Goal: Information Seeking & Learning: Find specific fact

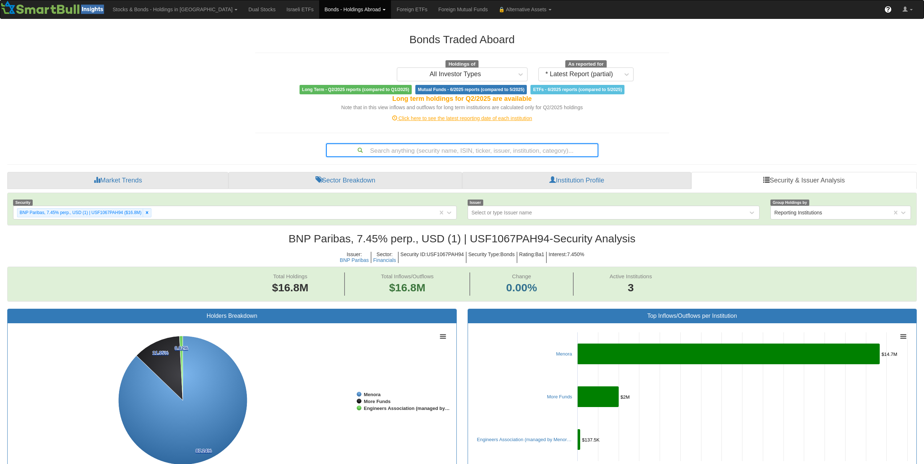
scroll to position [15, 896]
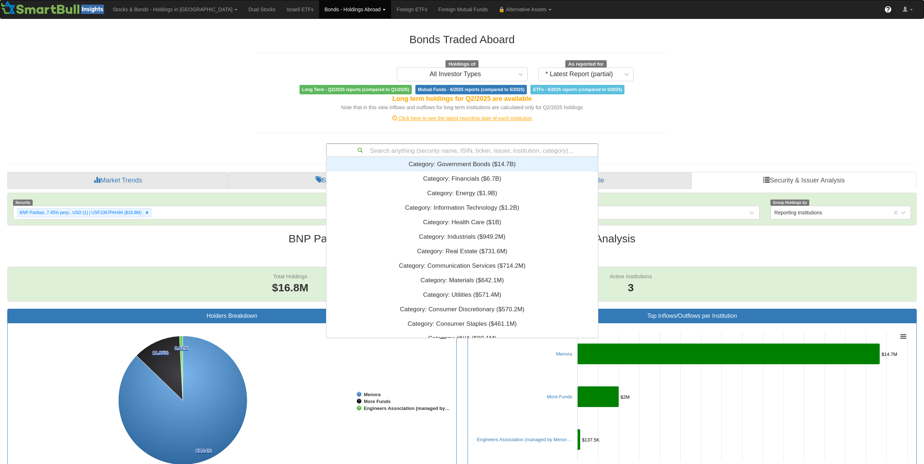
click at [516, 153] on div "Search anything (security name, ISIN, ticker, issuer, institution, category)..." at bounding box center [462, 150] width 271 height 12
type input "US853254AN08"
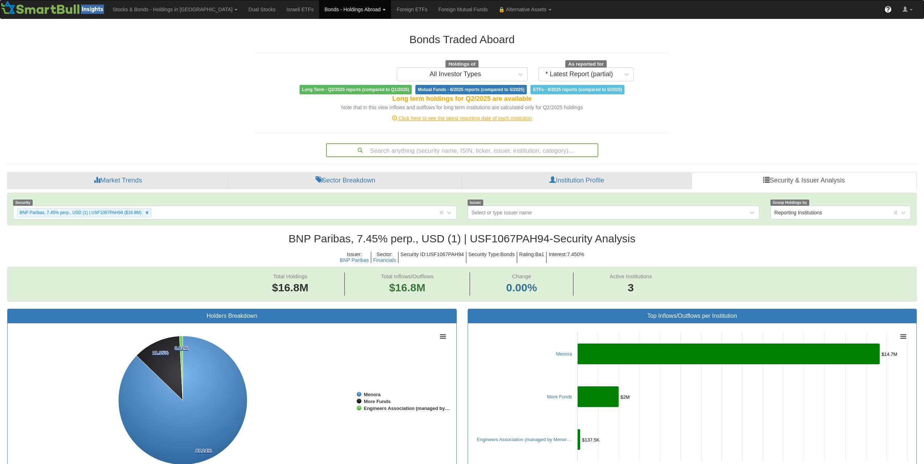
click at [738, 127] on div "Bonds Traded Aboard Holdings of All Investor Types As reported for * Latest Rep…" at bounding box center [462, 450] width 921 height 848
click at [508, 149] on div "Search anything (security name, ISIN, ticker, issuer, institution, category)..." at bounding box center [462, 150] width 271 height 12
paste input "US744320BF81"
type input "US744320BF81"
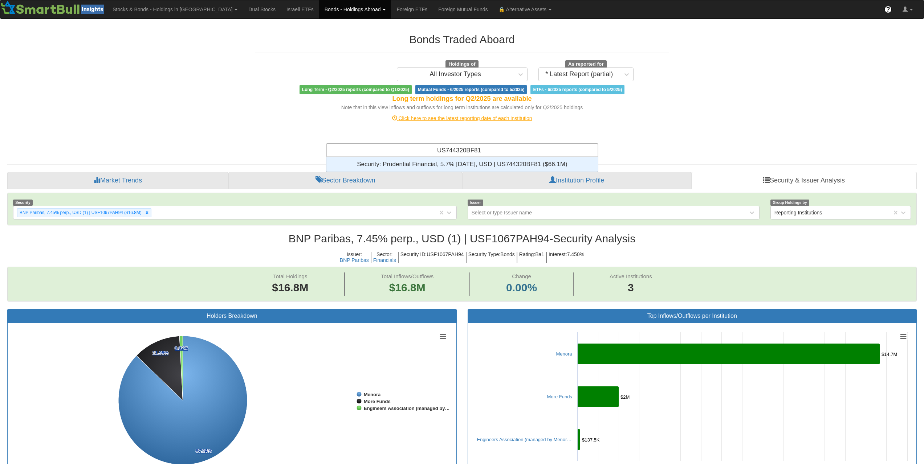
scroll to position [9, 266]
click at [482, 163] on div "Security: ‎Prudential Financial, 5.7% [DATE], USD | US744320BF81 ‎($66.1M)‏" at bounding box center [462, 164] width 272 height 15
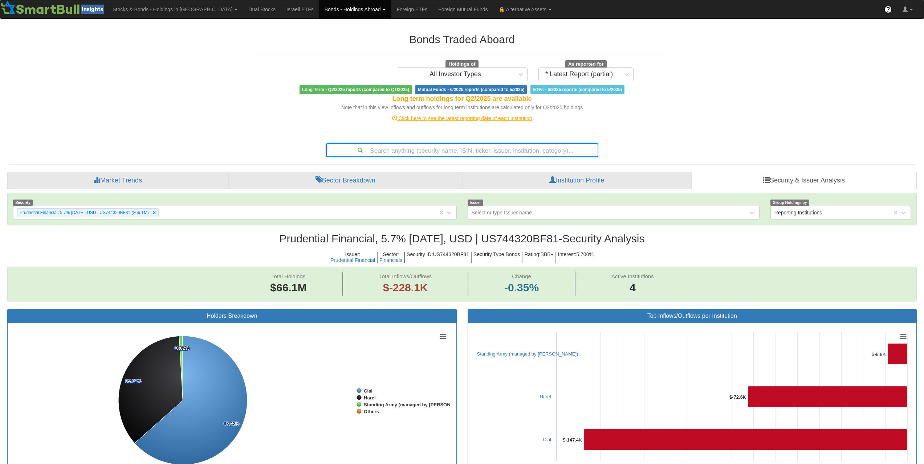
click at [504, 149] on div "Search anything (security name, ISIN, ticker, issuer, institution, category)..." at bounding box center [462, 150] width 271 height 12
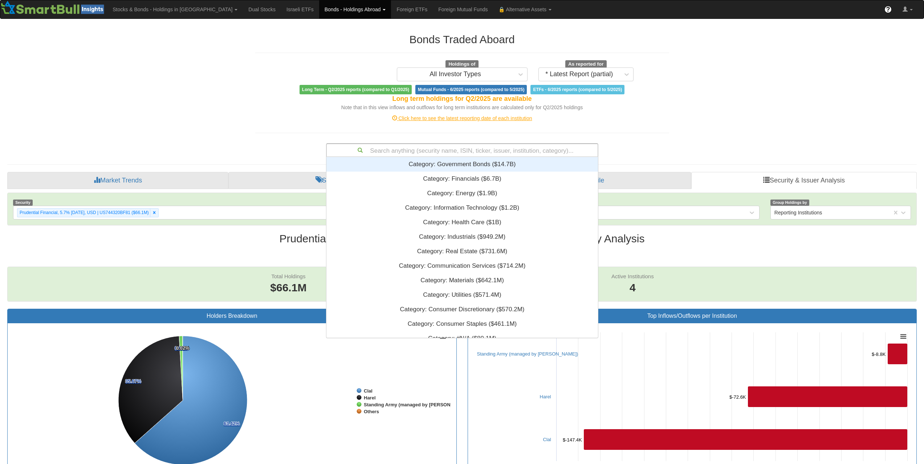
scroll to position [6, 6]
paste input "US17327CAR43"
type input "US17327CAR43"
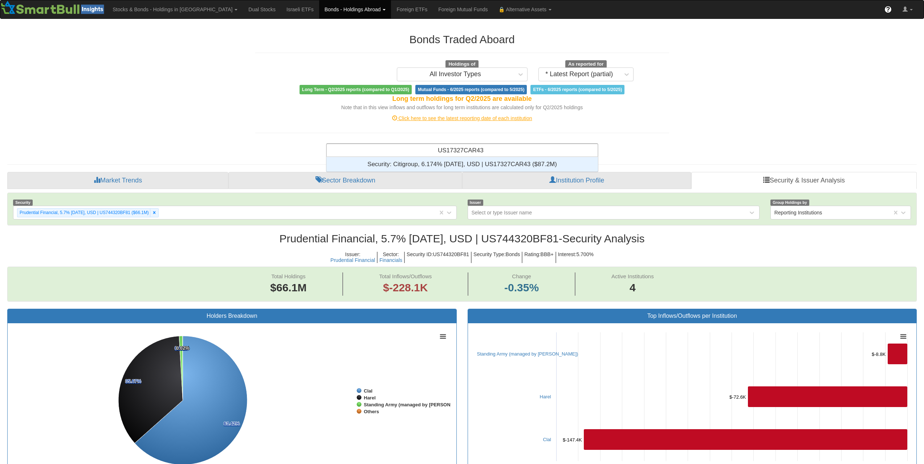
scroll to position [9, 266]
click at [502, 166] on div "Security: ‎Citigroup, 6.174% [DATE], USD | US17327CAR43 ‎($87.2M)‏" at bounding box center [462, 164] width 272 height 15
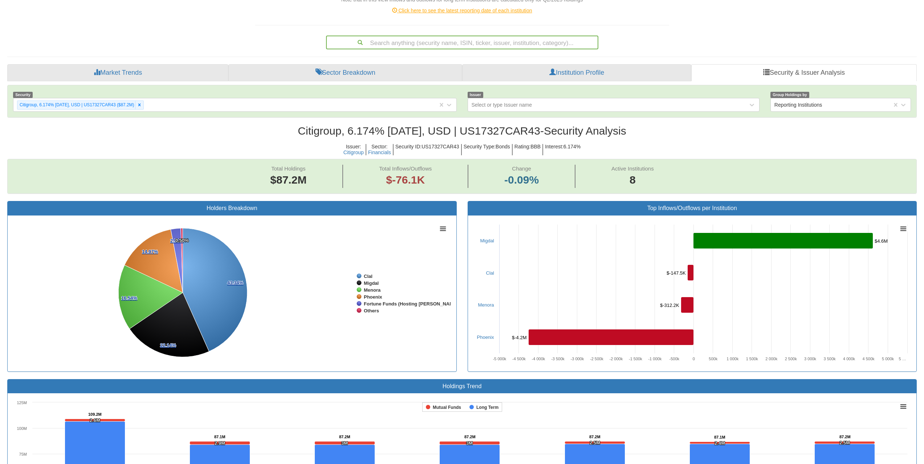
scroll to position [48, 0]
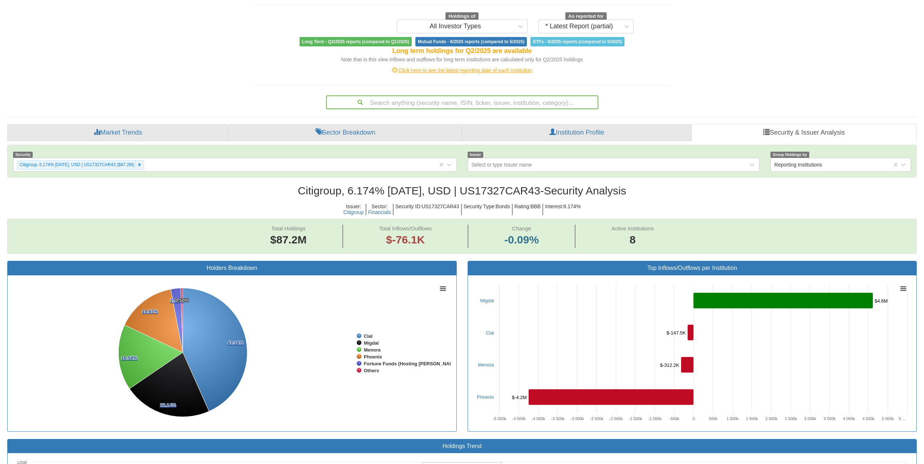
click at [478, 98] on div "Search anything (security name, ISIN, ticker, issuer, institution, category)..." at bounding box center [462, 102] width 271 height 12
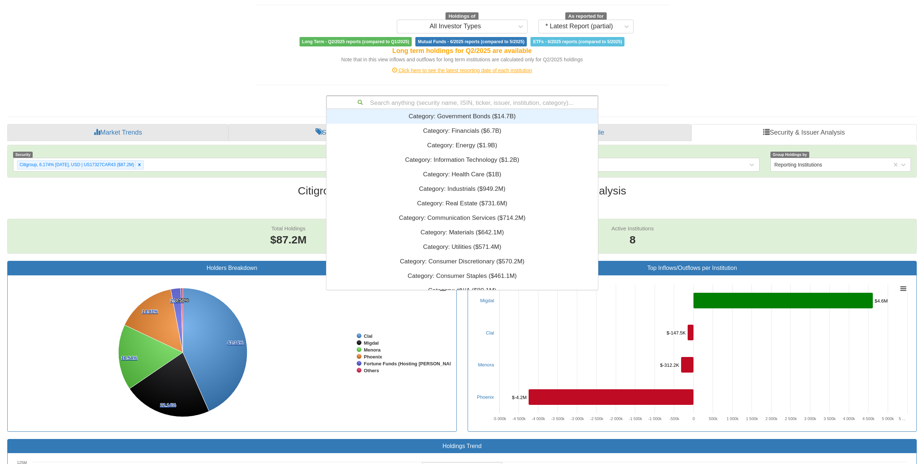
scroll to position [6, 6]
type input "clal"
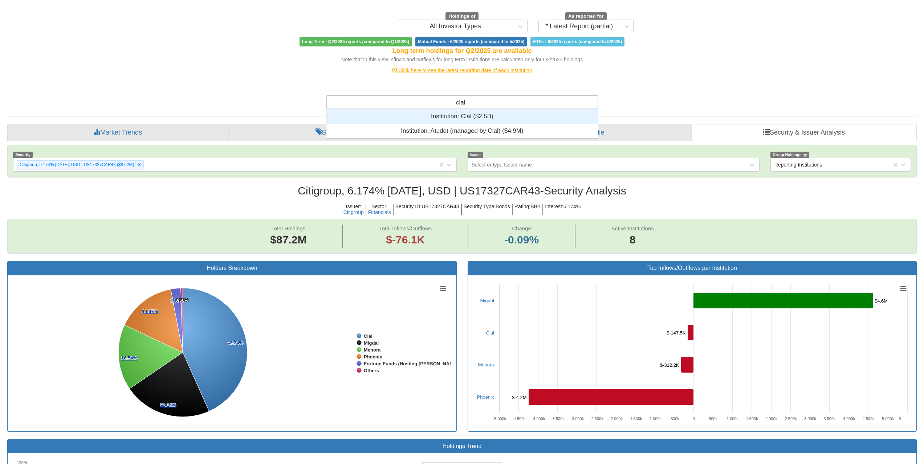
scroll to position [24, 266]
click at [490, 117] on div "Institution: ‎Clal ‎($2.5B)‏" at bounding box center [462, 116] width 272 height 15
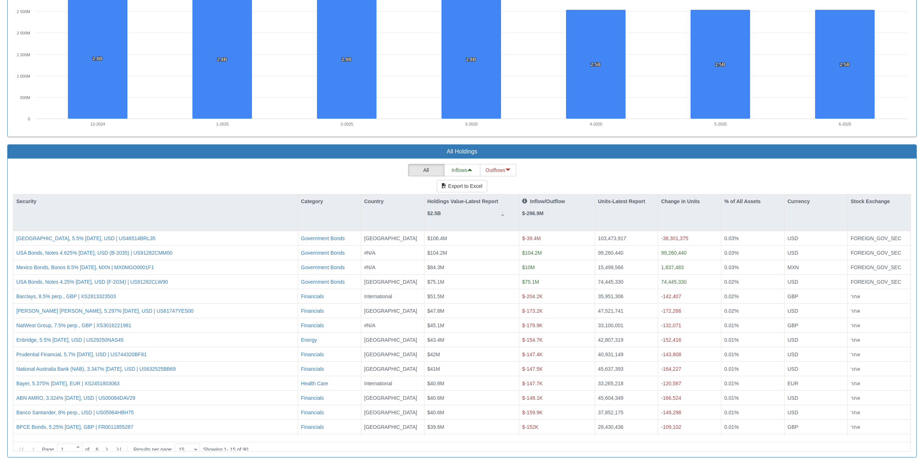
scroll to position [541, 0]
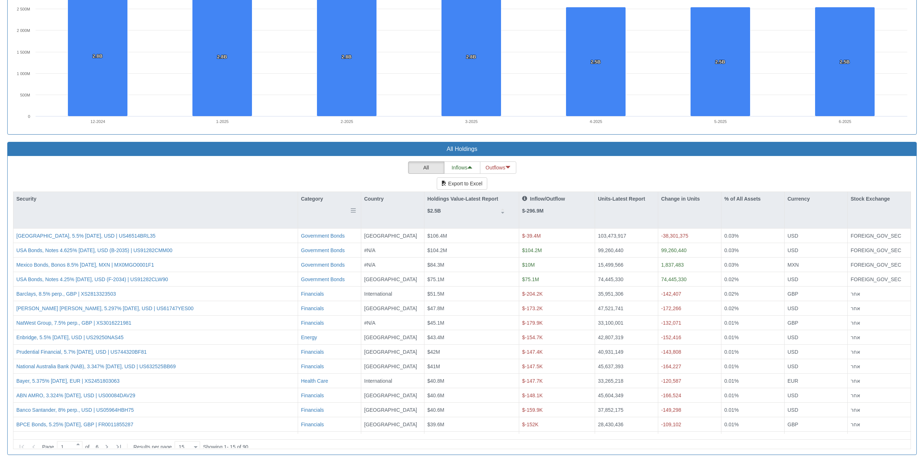
click at [329, 195] on div "Category" at bounding box center [329, 199] width 63 height 14
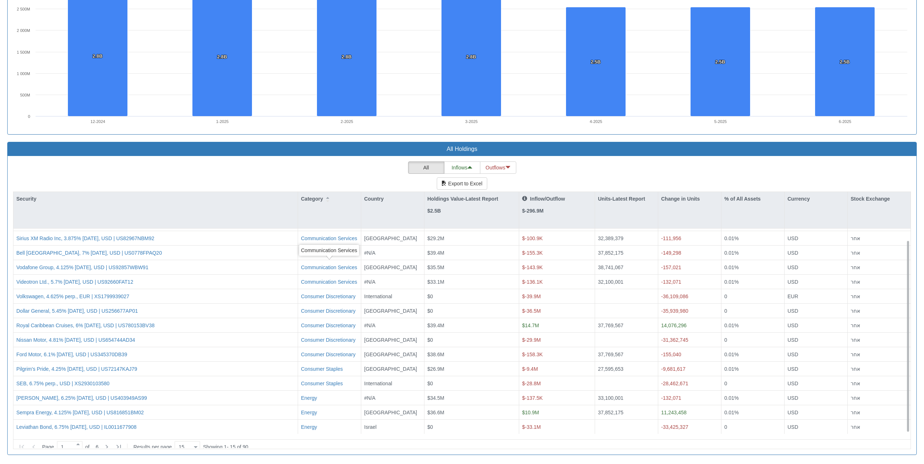
scroll to position [12, 0]
click at [109, 443] on icon at bounding box center [106, 447] width 9 height 9
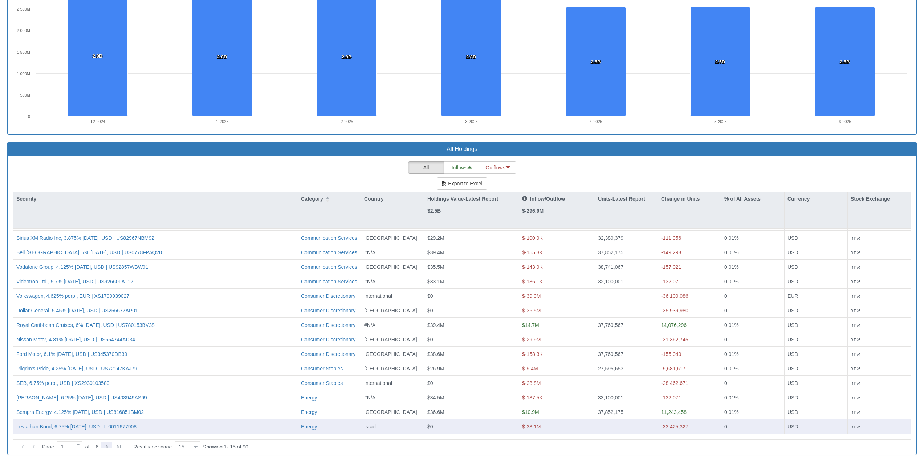
type input "2"
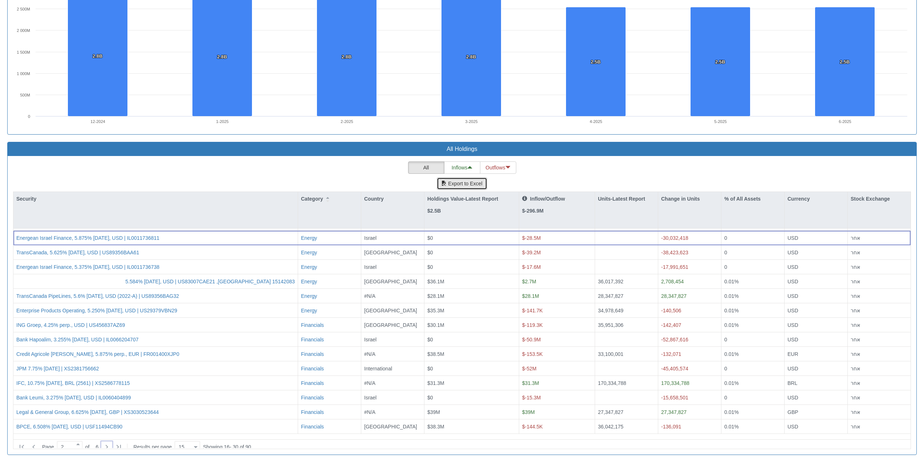
click at [468, 184] on button "Export to Excel" at bounding box center [462, 184] width 50 height 12
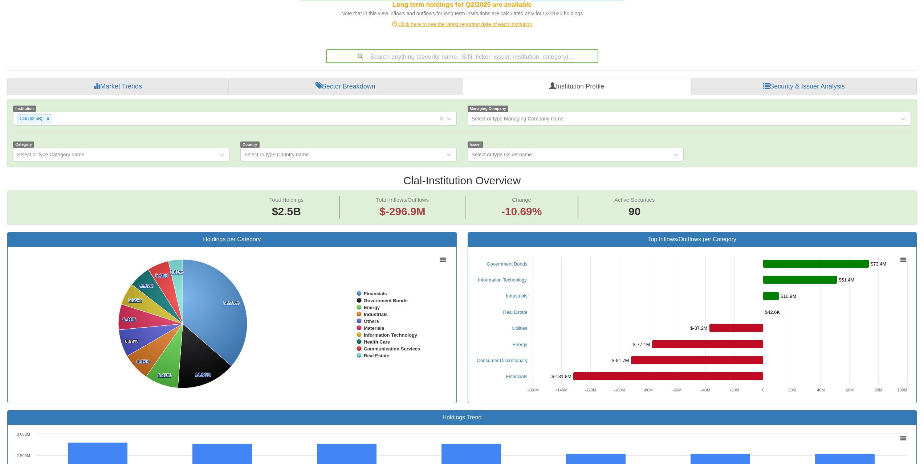
scroll to position [33, 0]
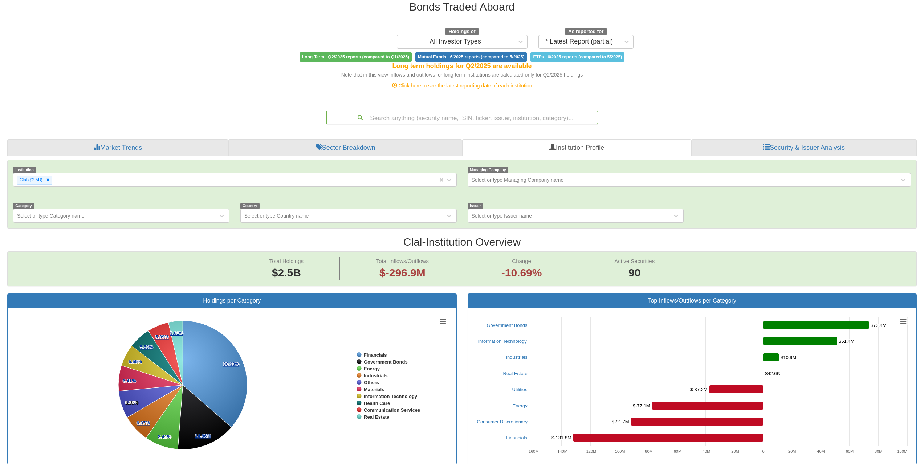
click at [456, 117] on div "Search anything (security name, ISIN, ticker, issuer, institution, category)..." at bounding box center [462, 117] width 271 height 12
paste input "US46647PDK93"
type input "US46647PDK93"
click at [481, 124] on div "Search anything (security name, ISIN, ticker, issuer, institution, category)..." at bounding box center [462, 118] width 272 height 14
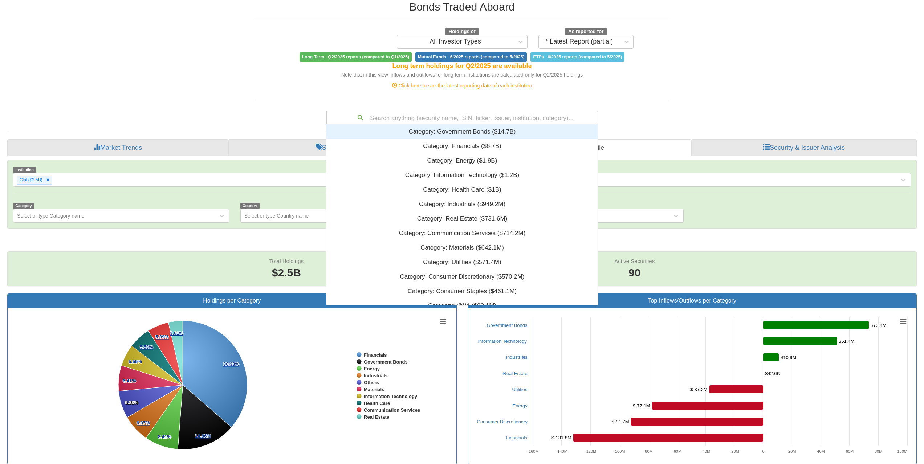
scroll to position [6, 6]
paste input "US69121JAB35"
type input "US69121JAB35"
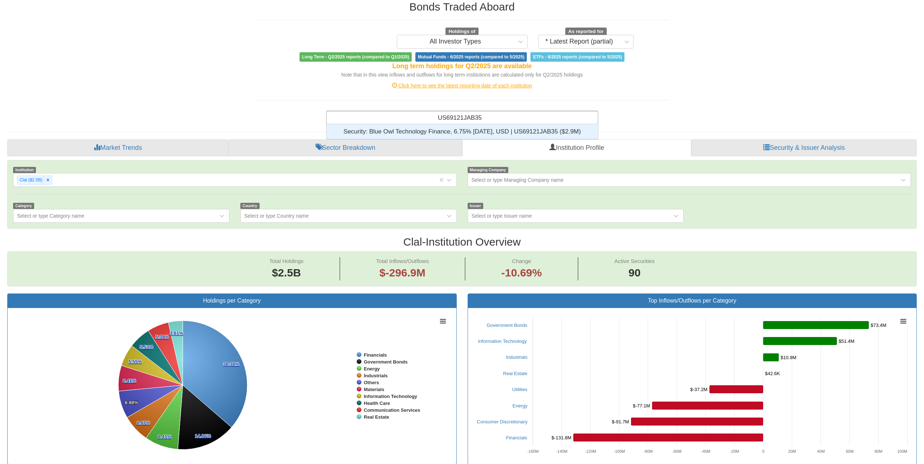
scroll to position [9, 266]
click at [485, 133] on div "Security: ‎Blue Owl Technology Finance, 6.75% [DATE], USD | US69121JAB35 ‎($2.9…" at bounding box center [462, 132] width 272 height 15
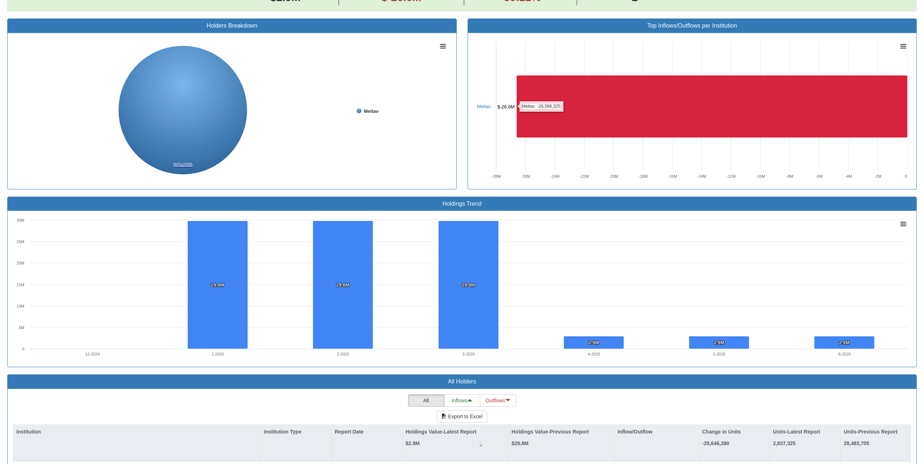
scroll to position [411, 0]
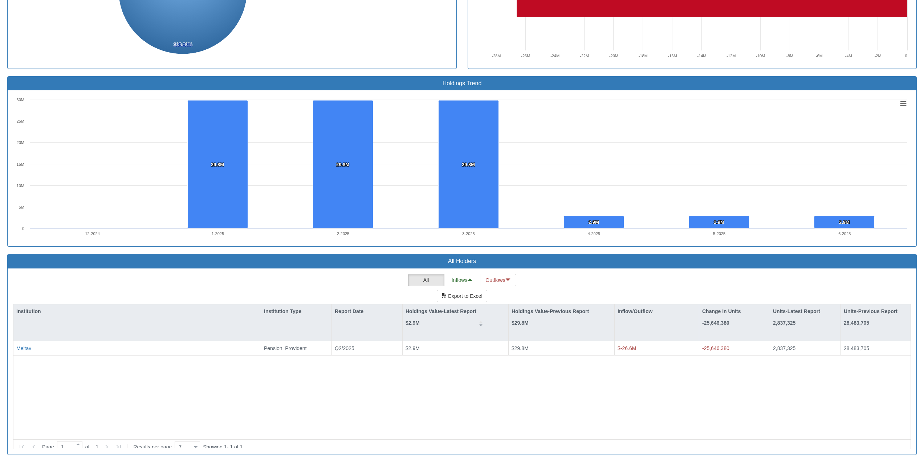
click at [624, 131] on rect at bounding box center [462, 168] width 898 height 145
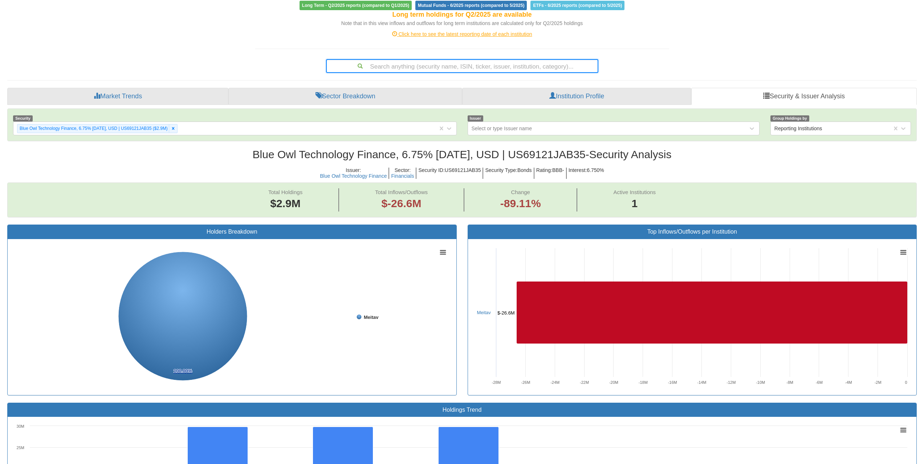
scroll to position [0, 0]
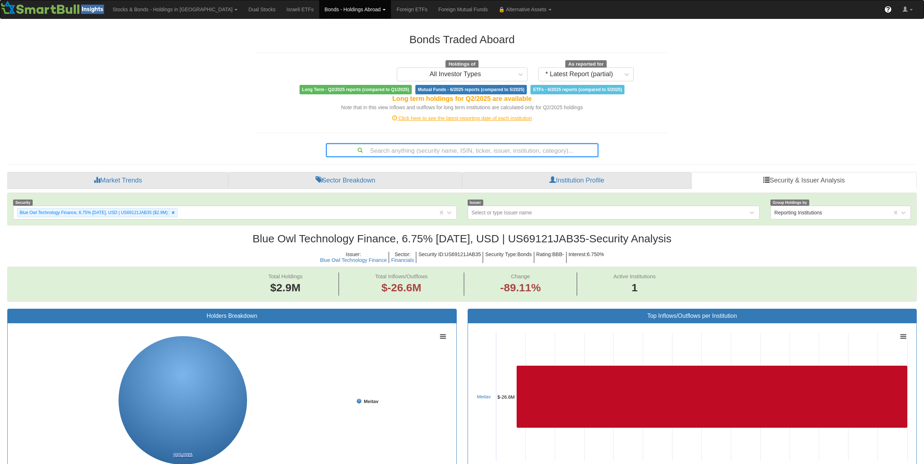
click at [460, 160] on div "Bonds Traded Aboard Holdings of All Investor Types As reported for * Latest Rep…" at bounding box center [462, 450] width 921 height 848
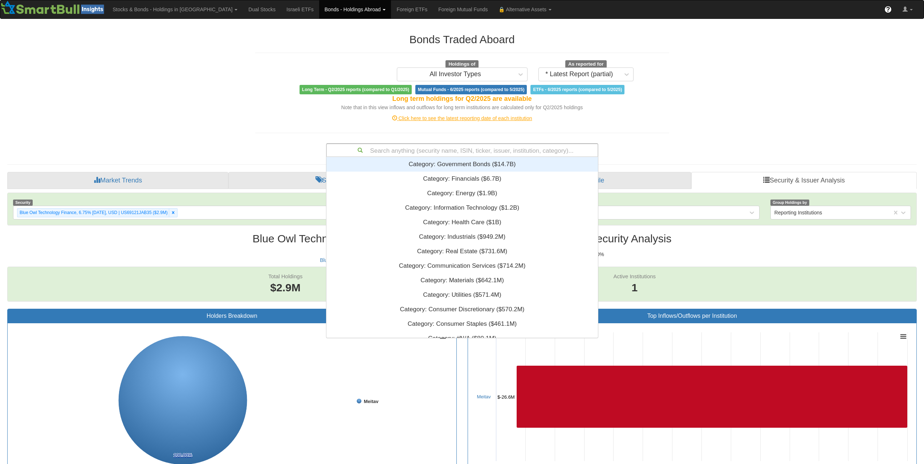
click at [473, 151] on div "Search anything (security name, ISIN, ticker, issuer, institution, category)..." at bounding box center [462, 150] width 271 height 12
paste input "DE000A4DE982"
type input "DE000A4DE982"
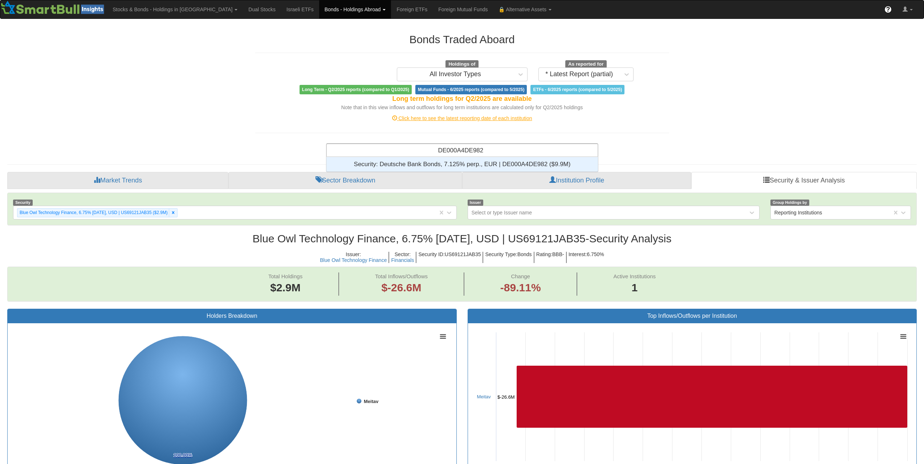
click at [479, 164] on div "Security: ‎Deutsche Bank Bonds, 7.125% perp., EUR | DE000A4DE982 ‎($9.9M)‏" at bounding box center [462, 164] width 272 height 15
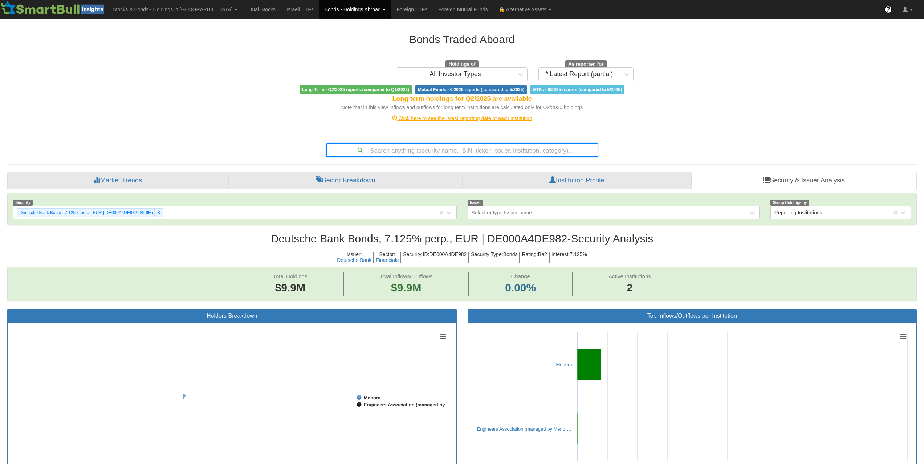
scroll to position [15, 896]
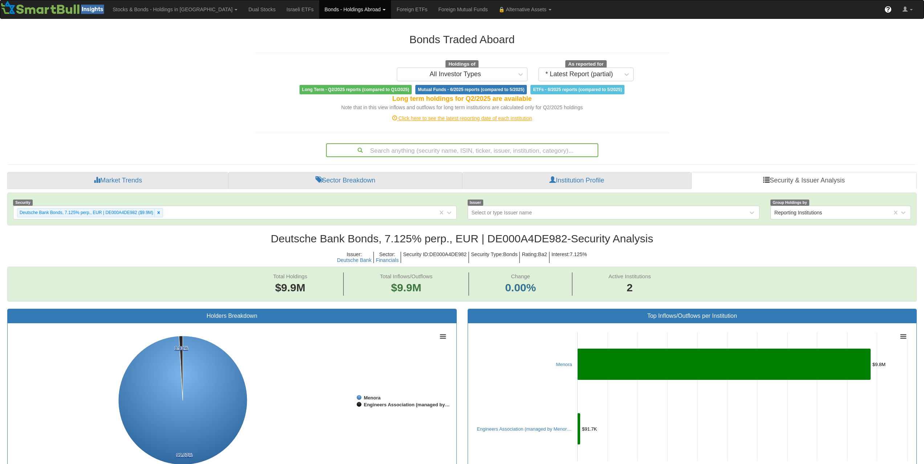
click at [509, 146] on div "Search anything (security name, ISIN, ticker, issuer, institution, category)..." at bounding box center [462, 150] width 271 height 12
paste input "XS2102912966"
type input "XS2102912966"
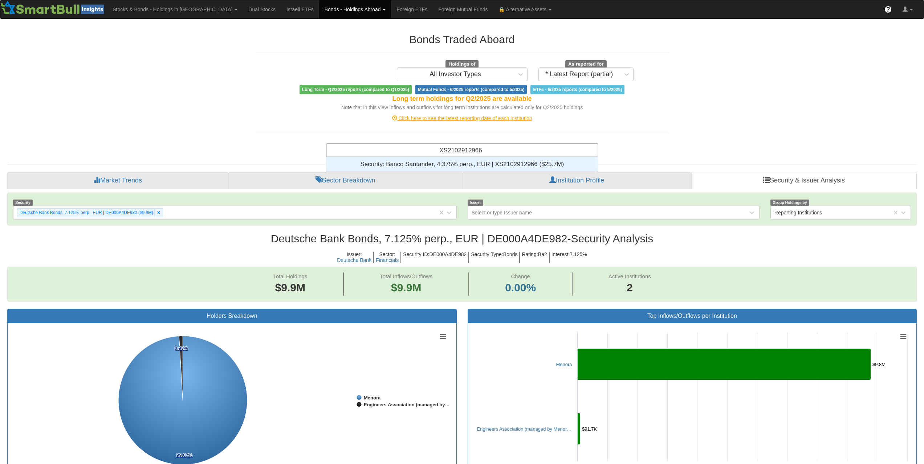
scroll to position [9, 266]
click at [489, 161] on div "Security: ‎Banco Santander, 4.375% perp., EUR | XS2102912966 ‎($25.7M)‏" at bounding box center [462, 164] width 272 height 15
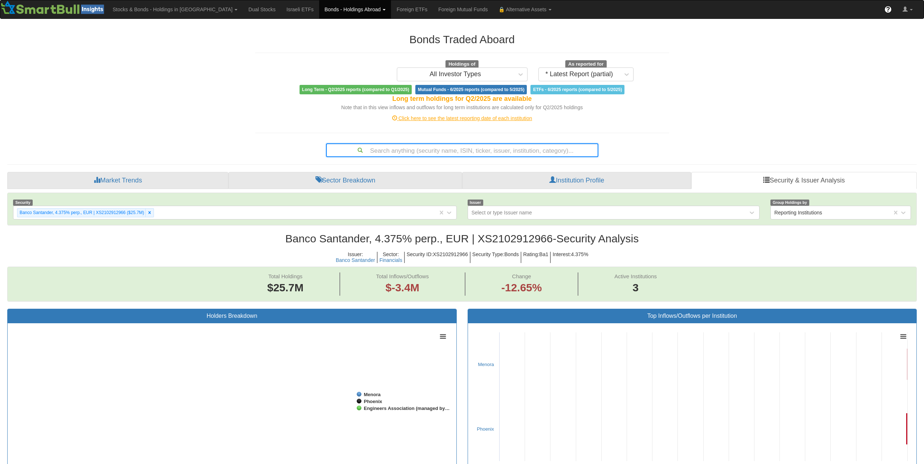
scroll to position [15, 896]
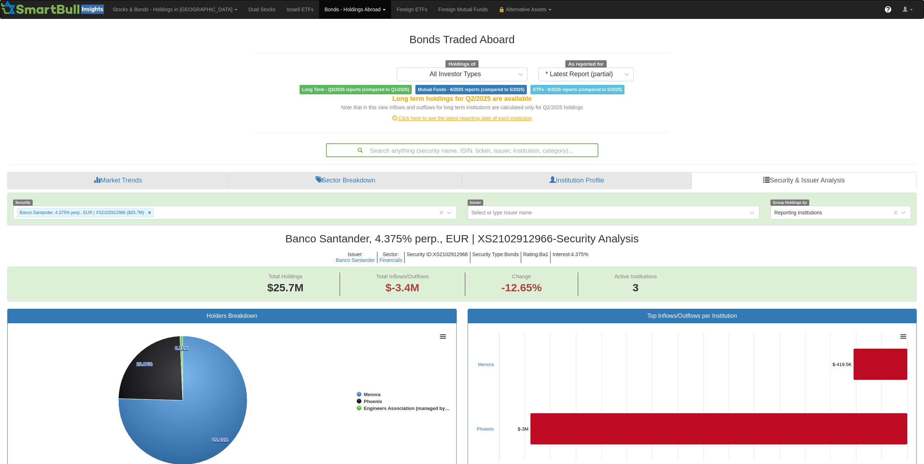
click at [473, 147] on div "Search anything (security name, ISIN, ticker, issuer, institution, category)..." at bounding box center [462, 150] width 271 height 12
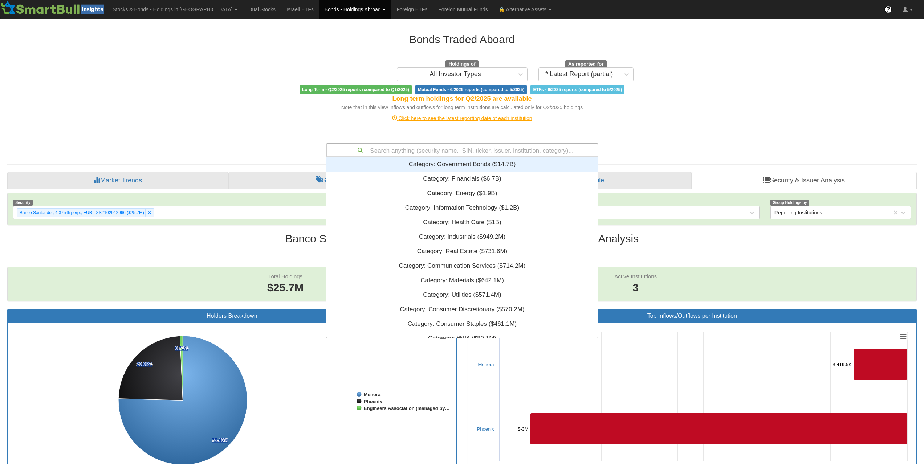
paste input "XS1963834251"
type input "XS1963834251"
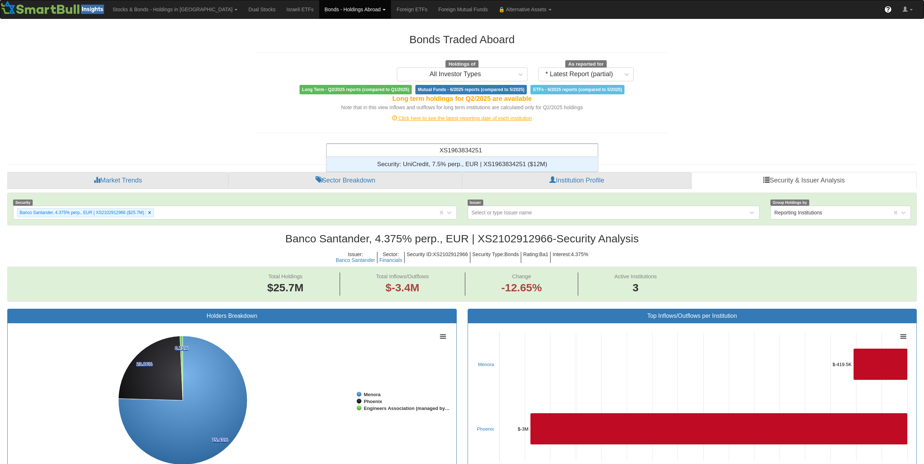
click at [488, 160] on div "Security: ‎UniCredit, 7.5% perp., EUR | XS1963834251 ‎($12M)‏" at bounding box center [462, 164] width 272 height 15
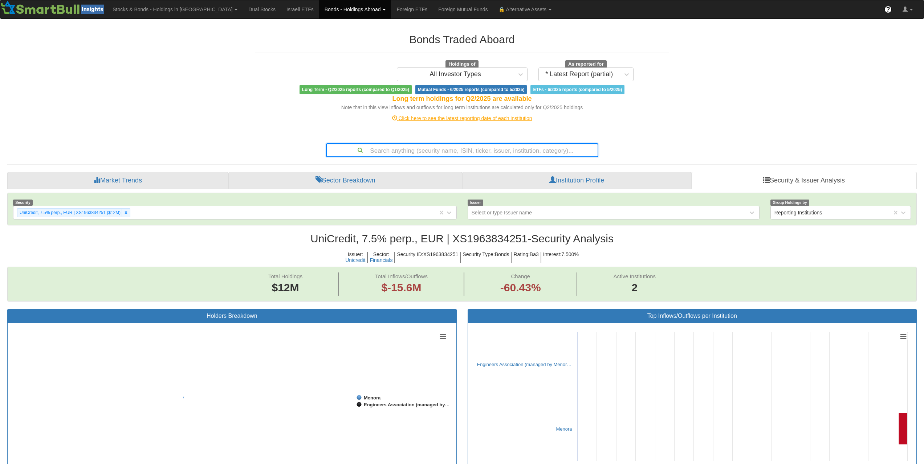
scroll to position [15, 896]
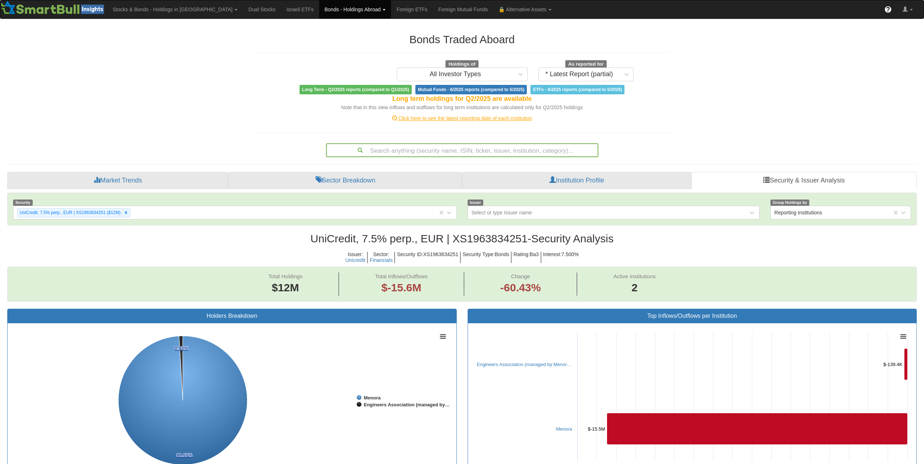
click at [513, 151] on div "Search anything (security name, ISIN, ticker, issuer, institution, category)..." at bounding box center [462, 150] width 271 height 12
paste input "USH42097CS44"
type input "USH42097CS44"
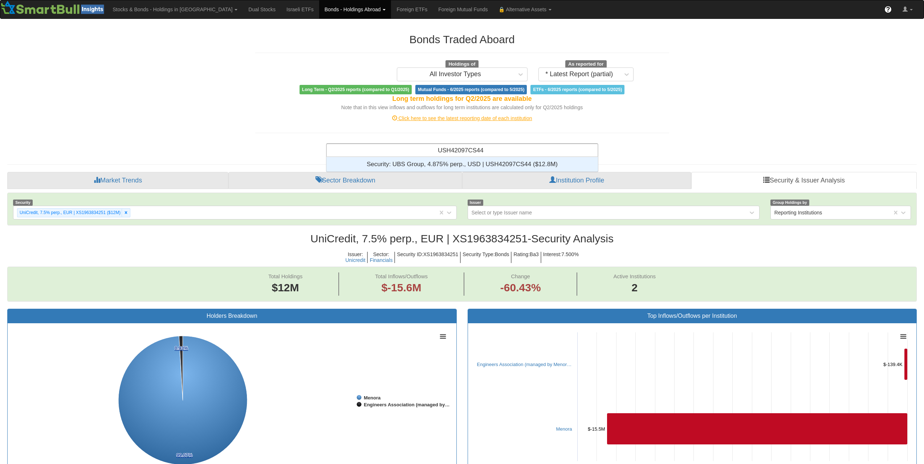
scroll to position [9, 266]
click at [507, 162] on div "Security: ‎UBS Group, 4.875% perp., USD | USH42097CS44 ‎($12.8M)‏" at bounding box center [462, 164] width 272 height 15
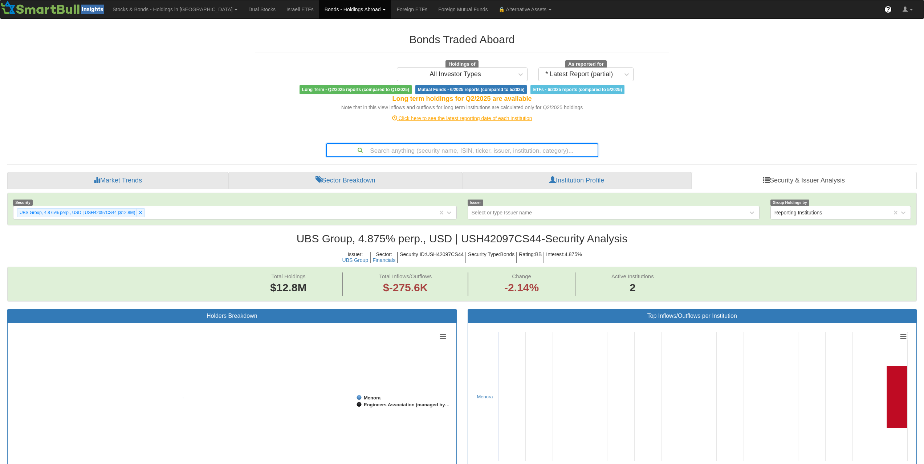
scroll to position [15, 896]
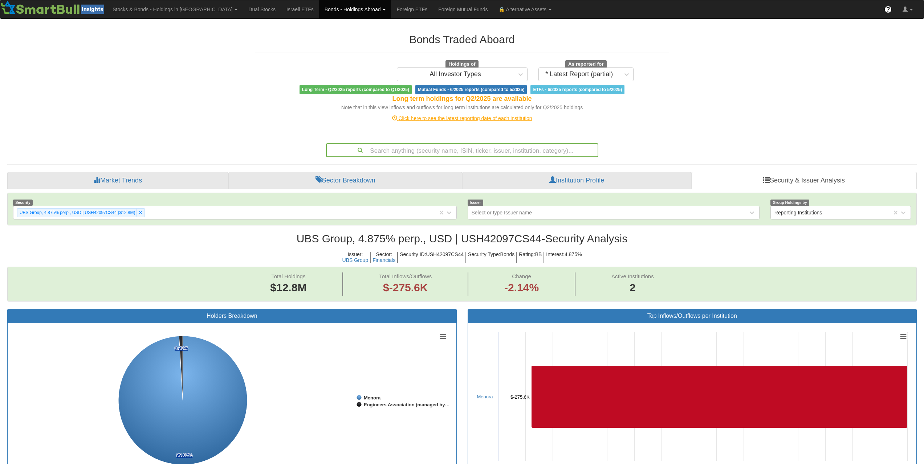
drag, startPoint x: 494, startPoint y: 153, endPoint x: 490, endPoint y: 152, distance: 3.7
click at [494, 153] on div "Search anything (security name, ISIN, ticker, issuer, institution, category)..." at bounding box center [462, 150] width 271 height 12
paste input "US456837AY94"
type input "US456837AY94"
click at [489, 153] on div "Search anything (security name, ISIN, ticker, issuer, institution, category)..." at bounding box center [462, 150] width 271 height 12
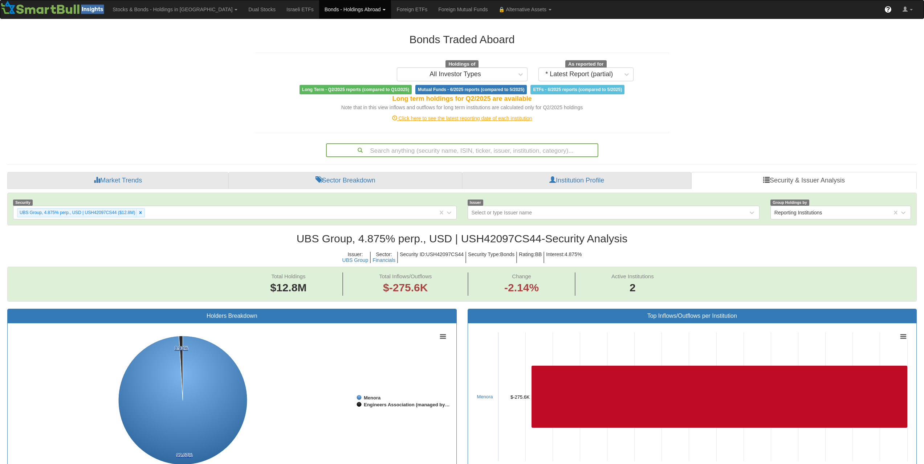
paste input "XS2454874285"
type input "XS2454874285"
drag, startPoint x: 508, startPoint y: 150, endPoint x: 500, endPoint y: 150, distance: 7.6
click at [508, 150] on div "Search anything (security name, ISIN, ticker, issuer, institution, category)..." at bounding box center [462, 150] width 271 height 12
paste input "DE000A30VT97"
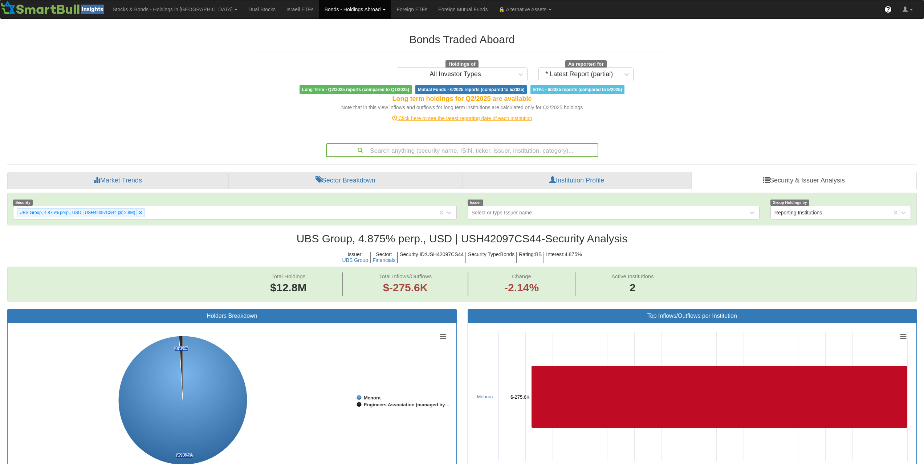
type input "DE000A30VT97"
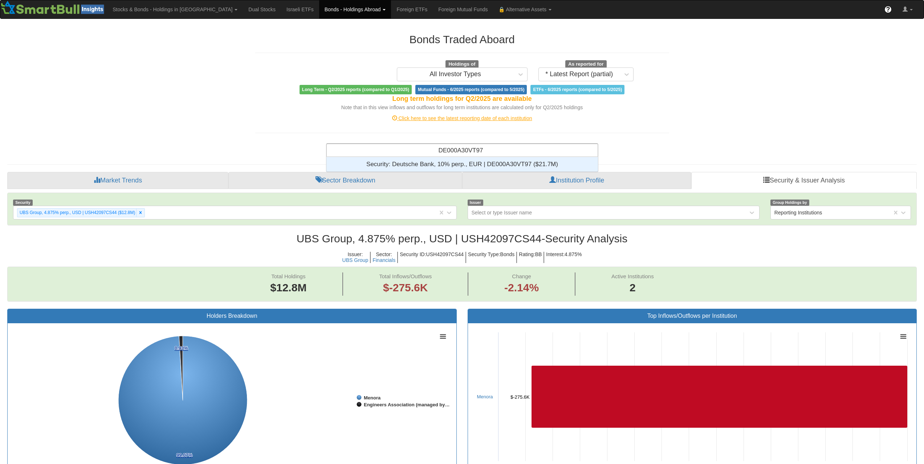
scroll to position [9, 266]
click at [492, 165] on div "Security: ‎Deutsche Bank, 10% perp., EUR | DE000A30VT97 ‎($21.7M)‏" at bounding box center [462, 164] width 272 height 15
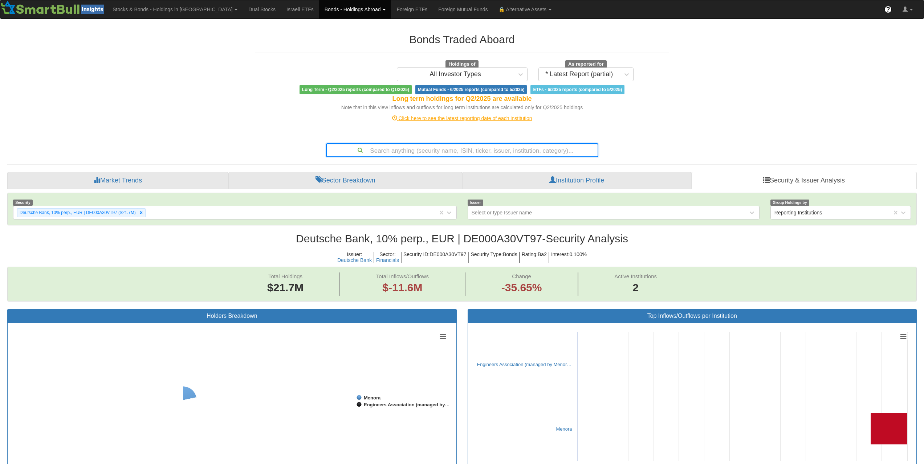
scroll to position [15, 896]
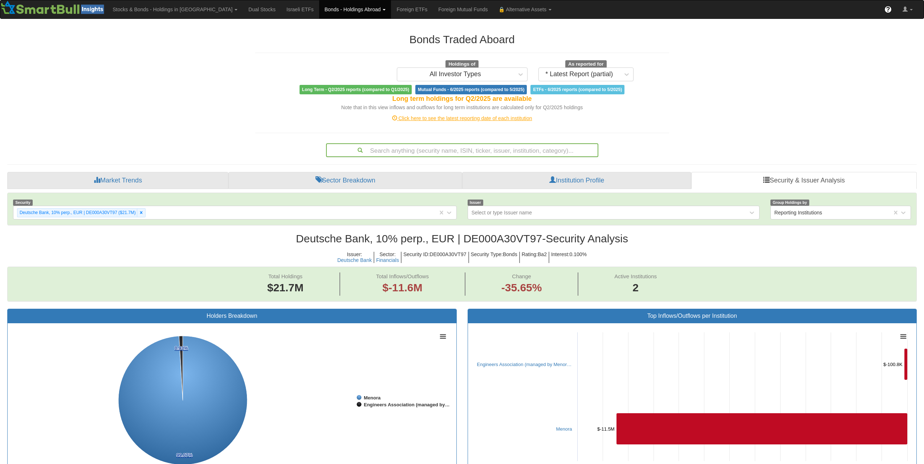
click at [499, 150] on div "Search anything (security name, ISIN, ticker, issuer, institution, category)..." at bounding box center [462, 150] width 271 height 12
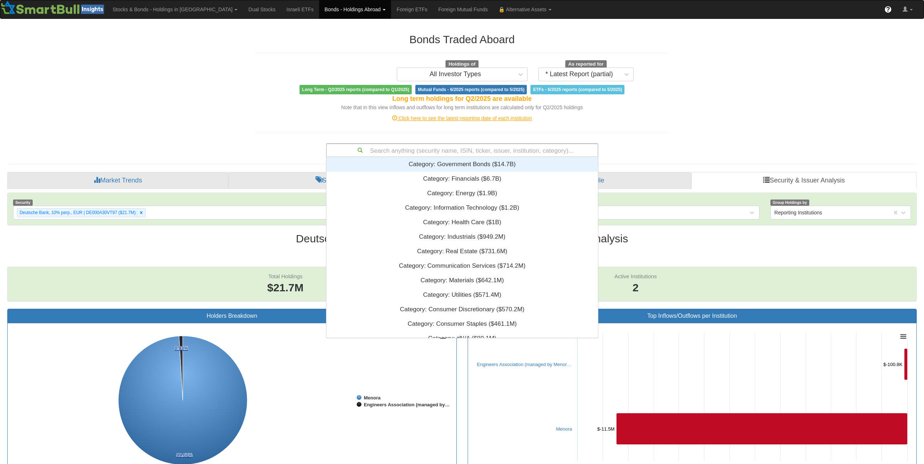
paste input "XS2356217039"
type input "XS2356217039"
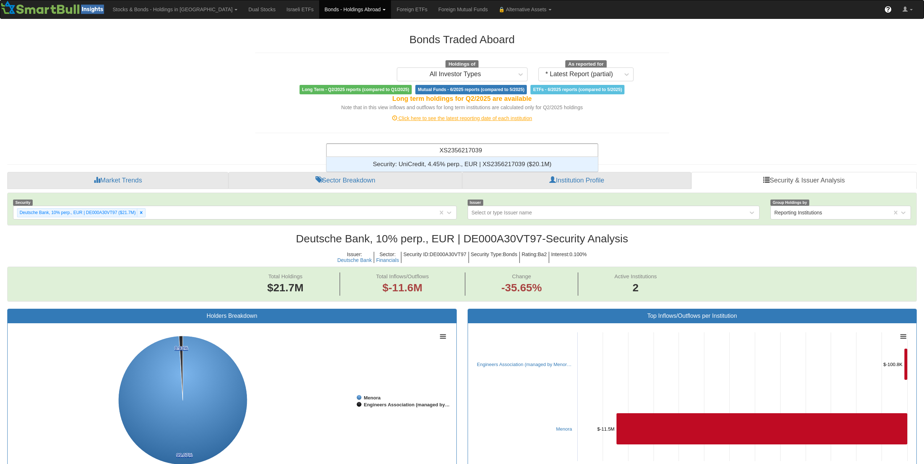
scroll to position [6, 6]
click at [495, 164] on div "Security: ‎UniCredit, 4.45% perp., EUR | XS2356217039 ‎($20.1M)‏" at bounding box center [462, 164] width 272 height 15
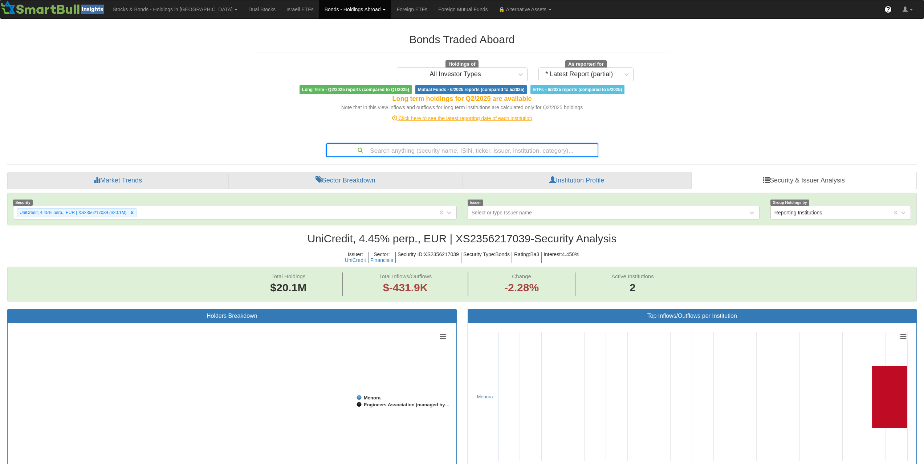
scroll to position [15, 896]
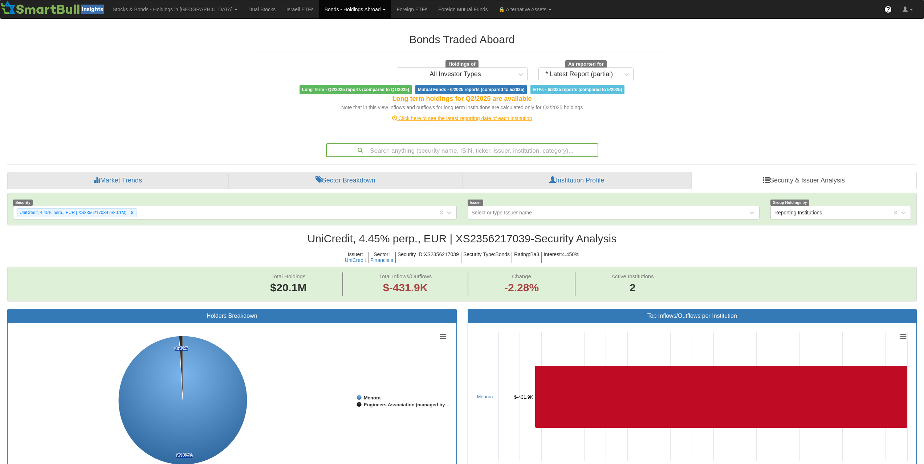
click at [465, 152] on div "Search anything (security name, ISIN, ticker, issuer, institution, category)..." at bounding box center [462, 150] width 271 height 12
paste input "ES0844251019"
type input "ES0844251019"
drag, startPoint x: 220, startPoint y: 118, endPoint x: 33, endPoint y: 126, distance: 187.5
click at [220, 118] on div "Bonds Traded Aboard Holdings of All Investor Types As reported for * Latest Rep…" at bounding box center [462, 450] width 921 height 848
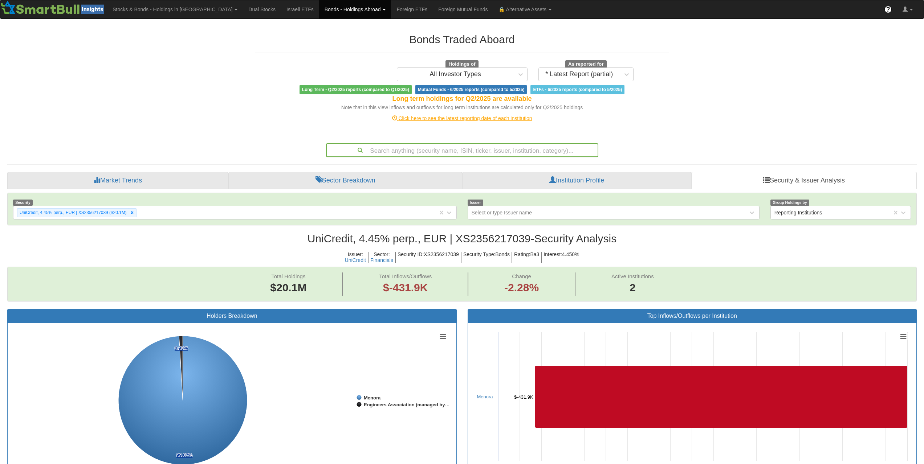
click at [475, 153] on div "Search anything (security name, ISIN, ticker, issuer, institution, category)..." at bounding box center [462, 150] width 271 height 12
paste input "XS2583633966"
type input "XS2583633966"
click at [479, 155] on div "Search anything (security name, ISIN, ticker, issuer, institution, category)..." at bounding box center [462, 150] width 271 height 12
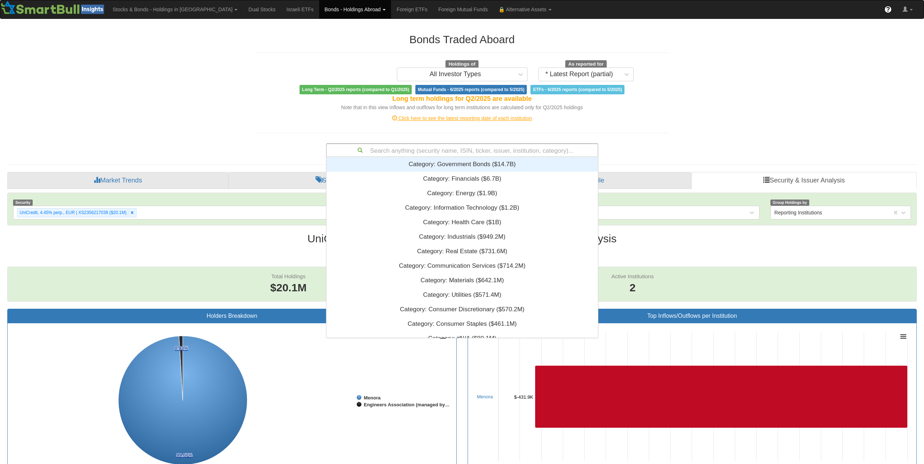
paste input "XS2223762381"
type input "XS2223762381"
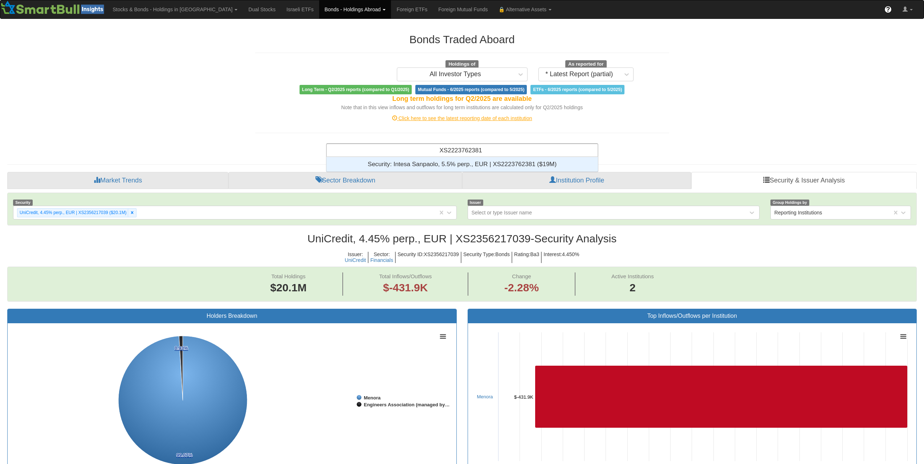
click at [479, 165] on div "Security: ‎Intesa Sanpaolo, 5.5% perp., EUR | XS2223762381 ‎($19M)‏" at bounding box center [462, 164] width 272 height 15
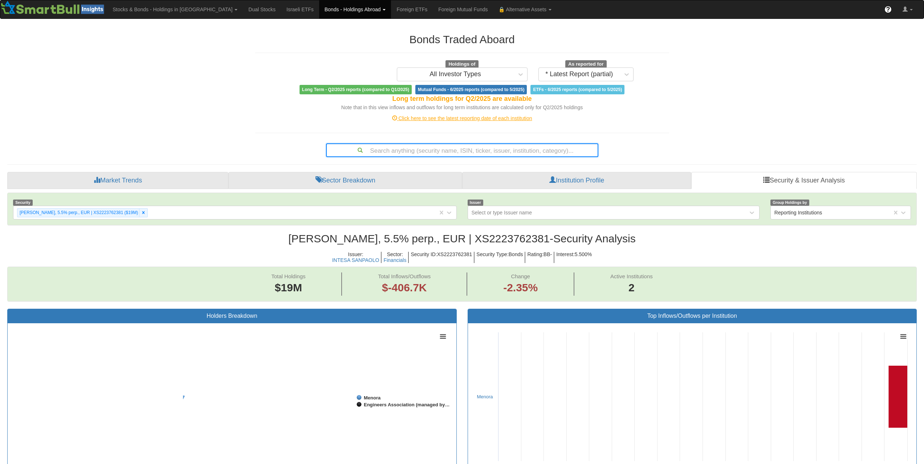
scroll to position [15, 896]
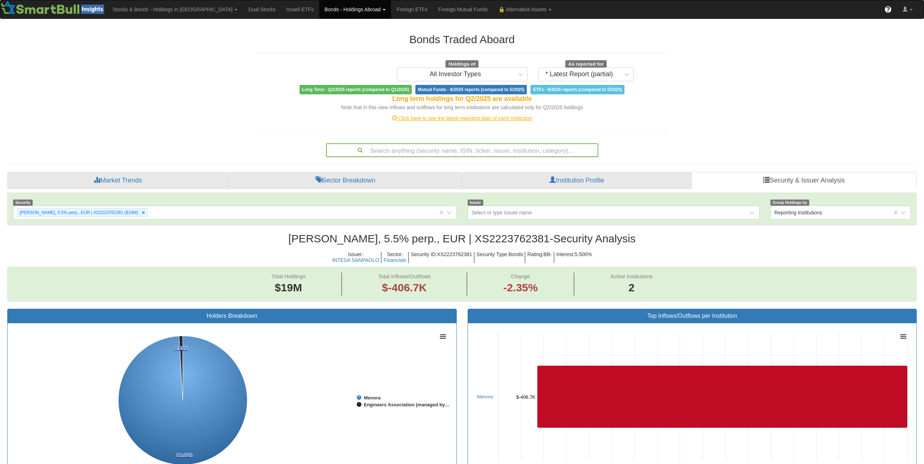
drag, startPoint x: 478, startPoint y: 146, endPoint x: 468, endPoint y: 149, distance: 9.3
click at [478, 146] on div "Search anything (security name, ISIN, ticker, issuer, institution, category)..." at bounding box center [462, 150] width 271 height 12
paste input "XS2332245377"
type input "XS2332245377"
click at [461, 149] on div "Search anything (security name, ISIN, ticker, issuer, institution, category)..." at bounding box center [462, 150] width 271 height 12
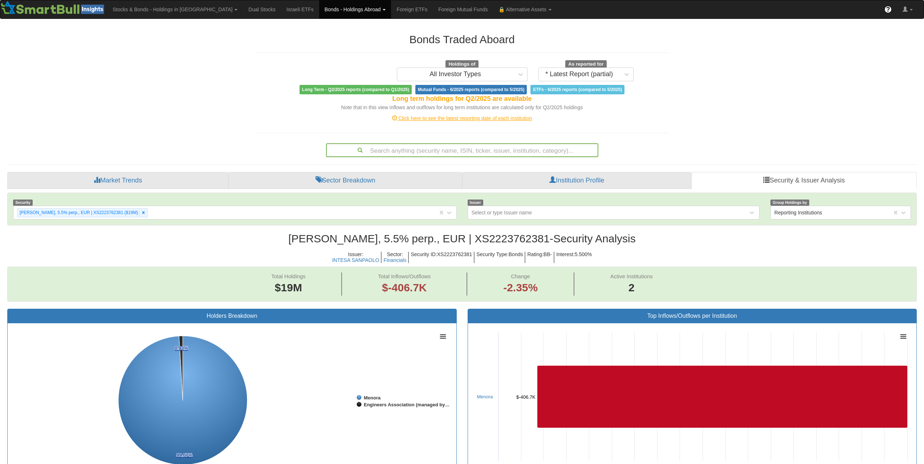
paste input "ES0865936027"
type input "ES0865936027"
click at [499, 150] on div "Search anything (security name, ISIN, ticker, issuer, institution, category)..." at bounding box center [462, 150] width 271 height 12
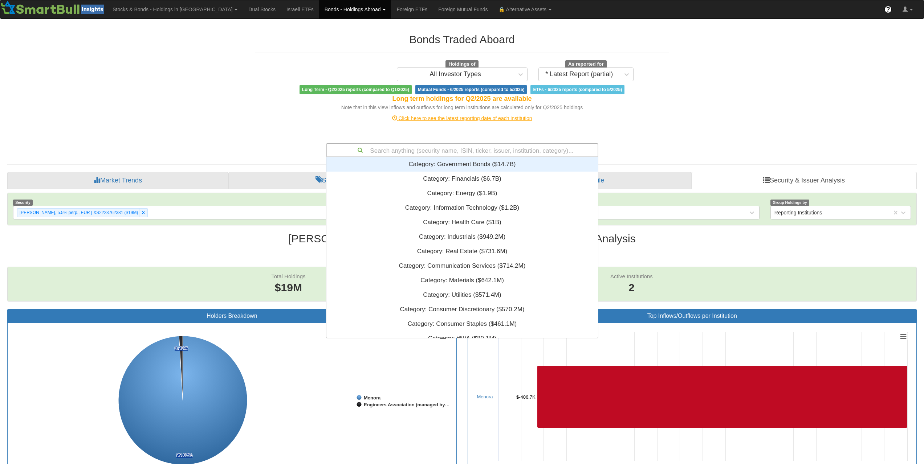
scroll to position [175, 266]
paste input "USG84228EV68"
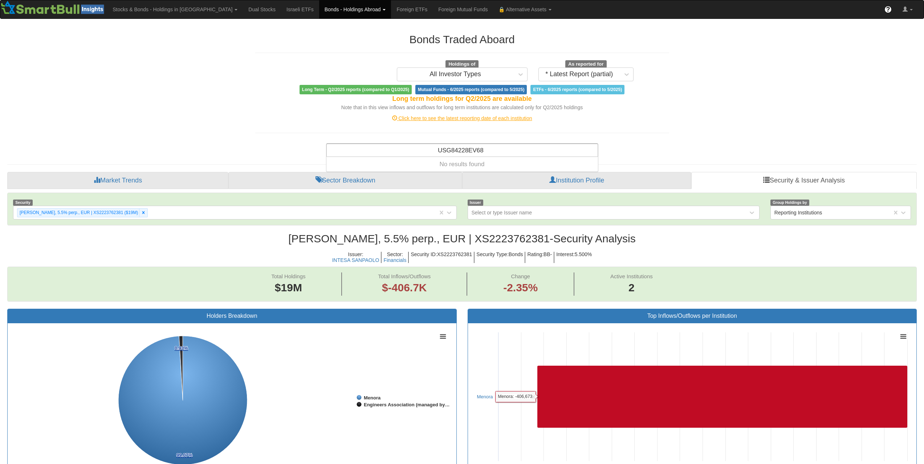
type input "USG84228EV68"
click at [454, 153] on div "Search anything (security name, ISIN, ticker, issuer, institution, category)..." at bounding box center [462, 150] width 271 height 12
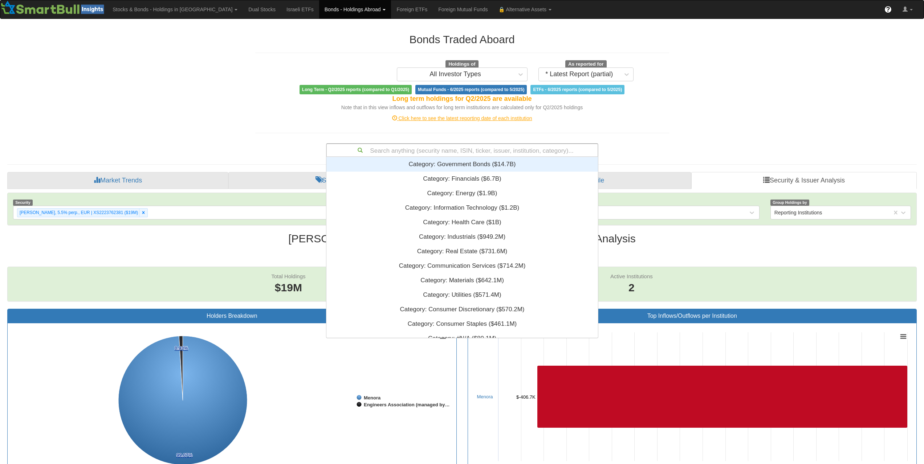
paste input "BE0002961424"
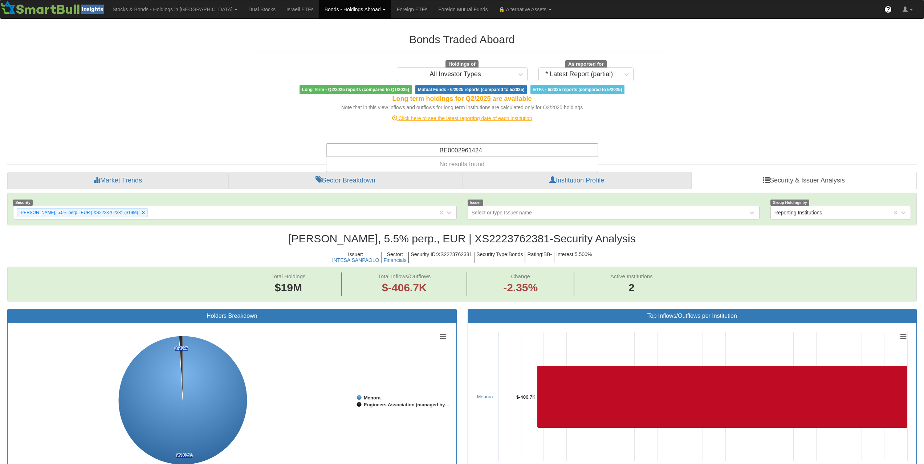
type input "BE0002961424"
click at [499, 156] on div "Search anything (security name, ISIN, ticker, issuer, institution, category)..." at bounding box center [462, 150] width 271 height 12
paste input "ES0840609038"
type input "ES0840609038"
click at [447, 153] on div "Search anything (security name, ISIN, ticker, issuer, institution, category)..." at bounding box center [462, 150] width 271 height 12
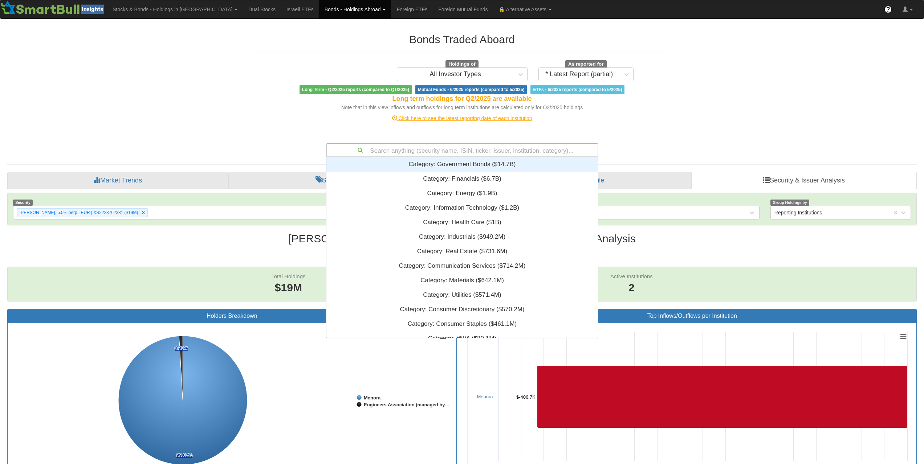
paste input "XS2591803841"
type input "XS2591803841"
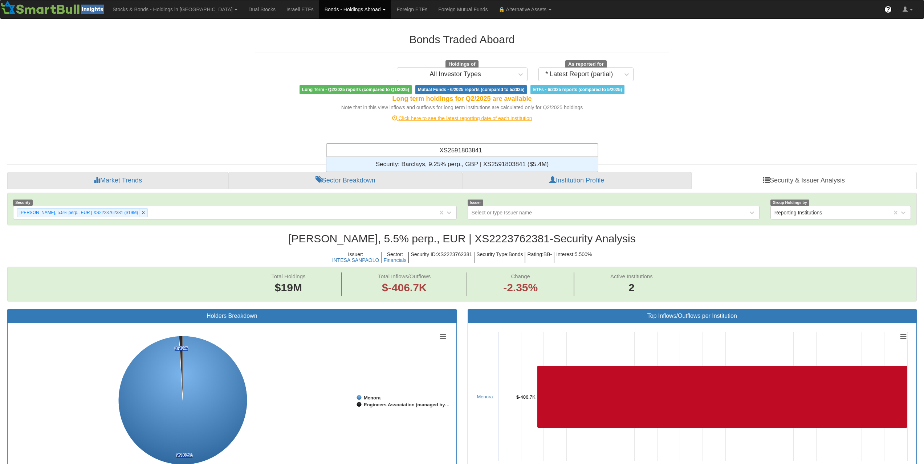
scroll to position [6, 6]
click at [461, 166] on div "Security: ‎Barclays, 9.25% perp., GBP | XS2591803841 ‎($5.4M)‏" at bounding box center [462, 164] width 272 height 15
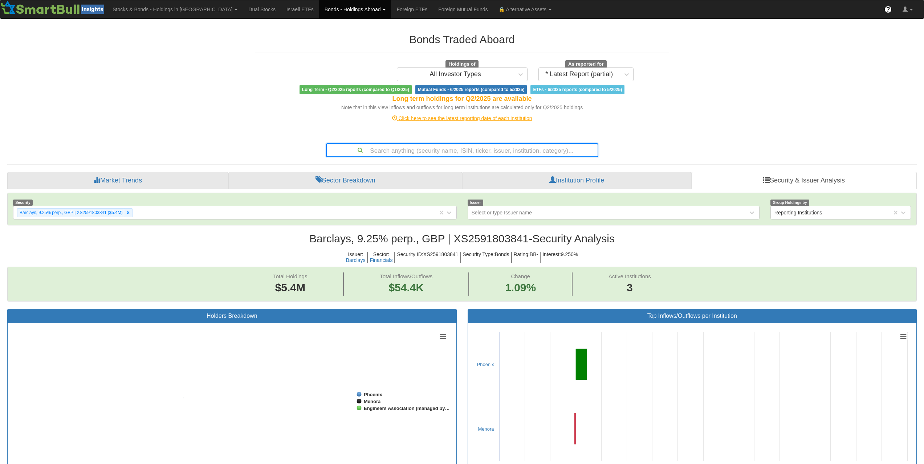
scroll to position [15, 896]
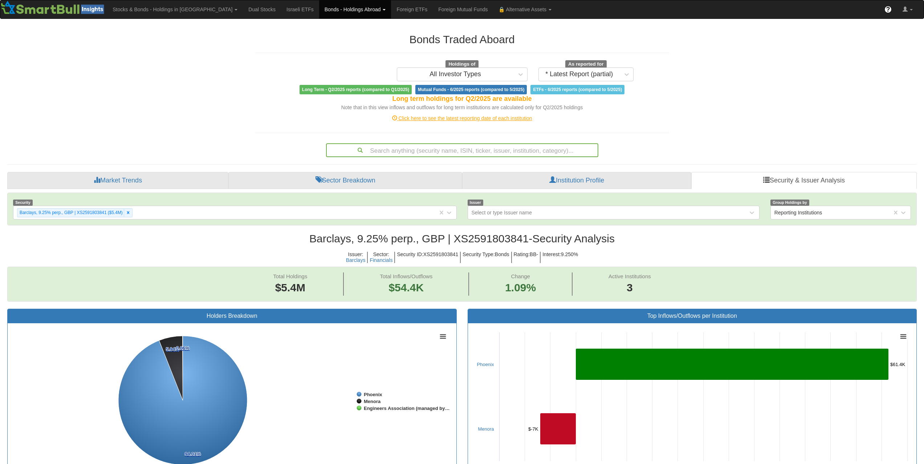
click at [479, 149] on div "Search anything (security name, ISIN, ticker, issuer, institution, category)..." at bounding box center [462, 150] width 271 height 12
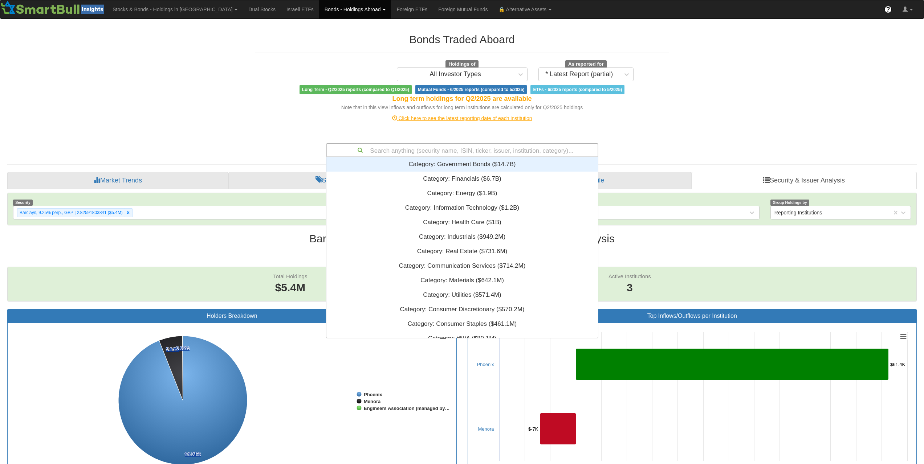
paste input "FR001400F067"
type input "FR001400F067"
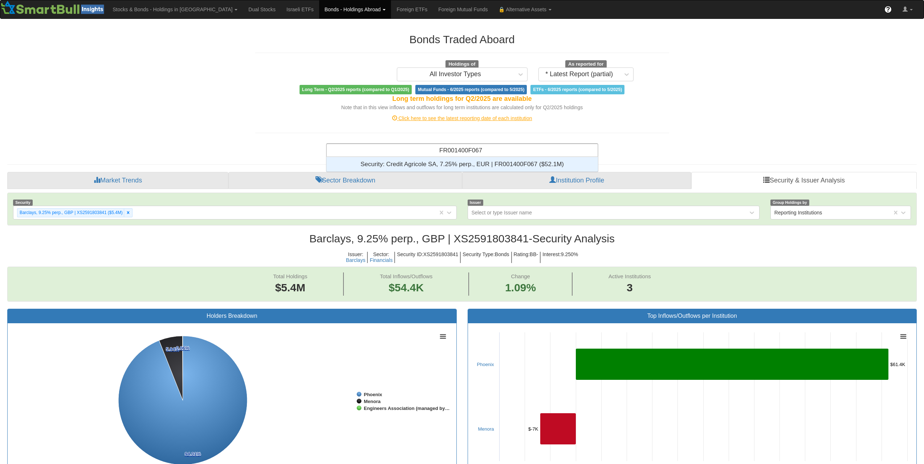
scroll to position [6, 6]
click at [475, 158] on div "Security: ‎Credit Agricole SA, 7.25% perp., EUR | FR001400F067 ‎($52.1M)‏" at bounding box center [462, 164] width 272 height 15
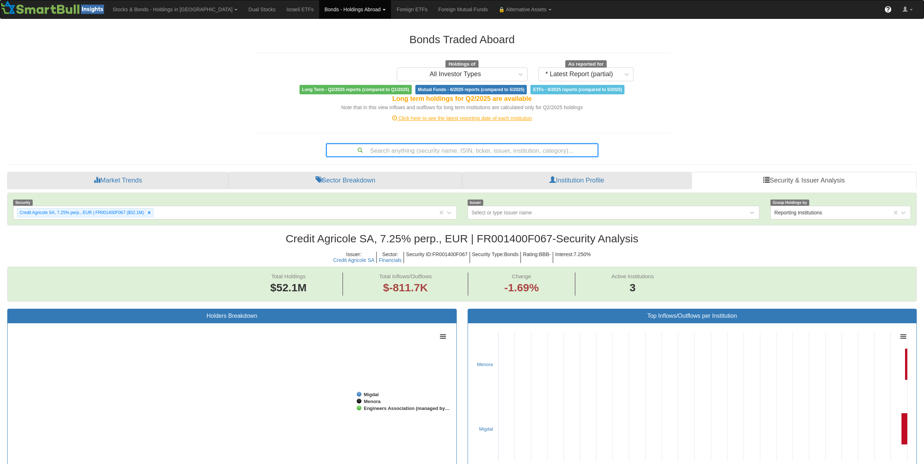
scroll to position [15, 896]
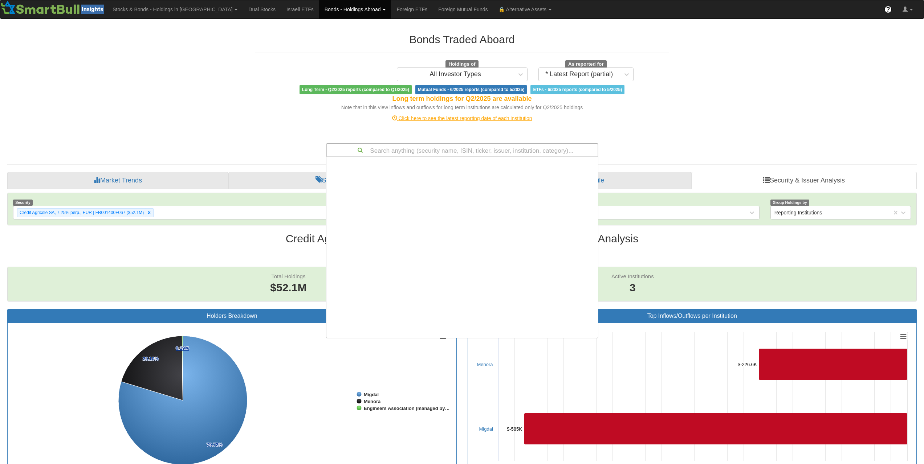
click at [498, 153] on div "Search anything (security name, ISIN, ticker, issuer, institution, category)..." at bounding box center [462, 150] width 271 height 12
paste input "DE000DL19WG7"
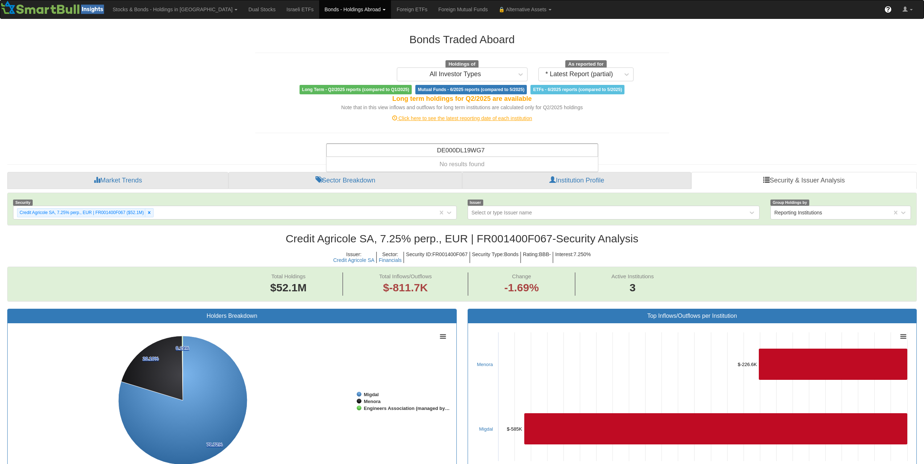
type input "DE000DL19WG7"
click at [493, 143] on div "Search anything (security name, ISIN, ticker, issuer, institution, category)..." at bounding box center [462, 150] width 272 height 14
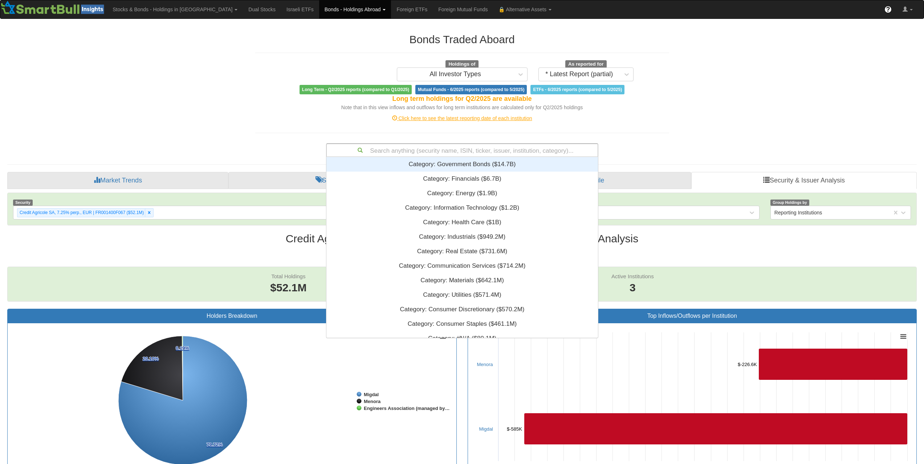
scroll to position [175, 266]
paste input "FR0014005O90"
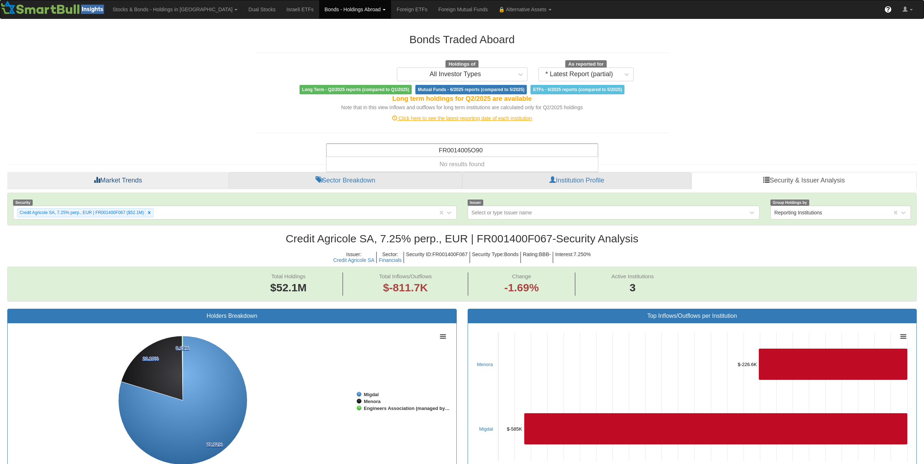
type input "FR0014005O90"
click at [472, 150] on div "Search anything (security name, ISIN, ticker, issuer, institution, category)..." at bounding box center [462, 150] width 271 height 12
paste input "FR001400F877"
type input "FR001400F877"
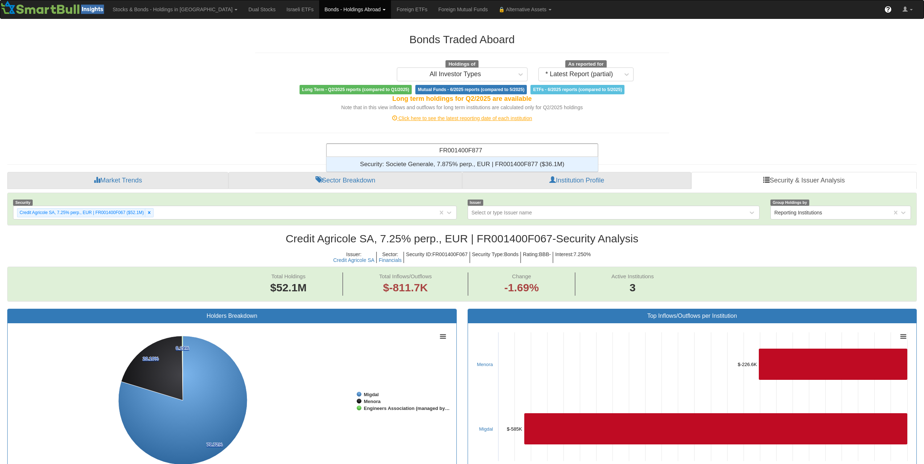
click at [475, 157] on div "Security: ‎Societe Generale, 7.875% perp., EUR | FR001400F877 ‎($36.1M)‏" at bounding box center [462, 164] width 272 height 15
click at [475, 164] on div "Security: ‎Societe Generale, 7.875% perp., EUR | FR001400F877 ‎($36.1M)‏" at bounding box center [462, 164] width 272 height 15
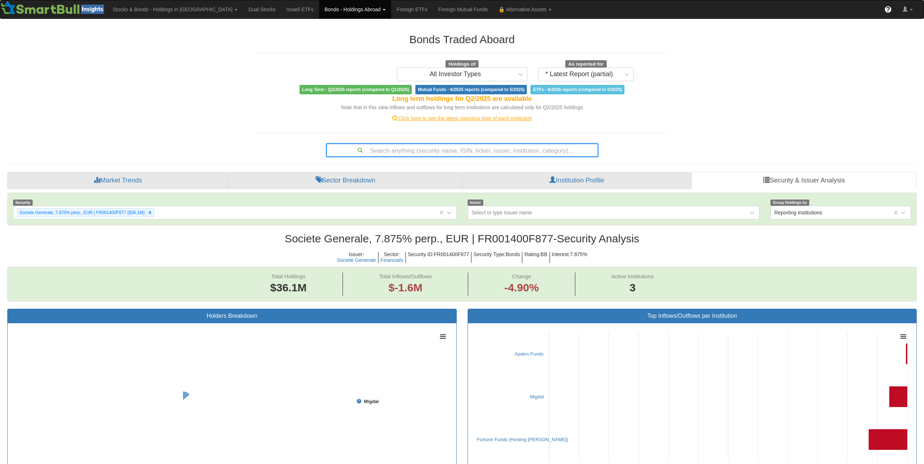
scroll to position [15, 896]
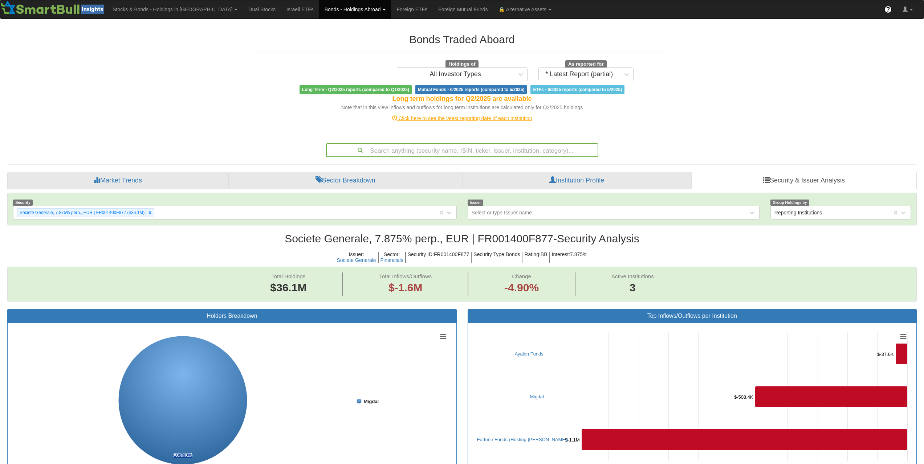
click at [487, 144] on div "Search anything (security name, ISIN, ticker, issuer, institution, category)..." at bounding box center [462, 150] width 271 height 12
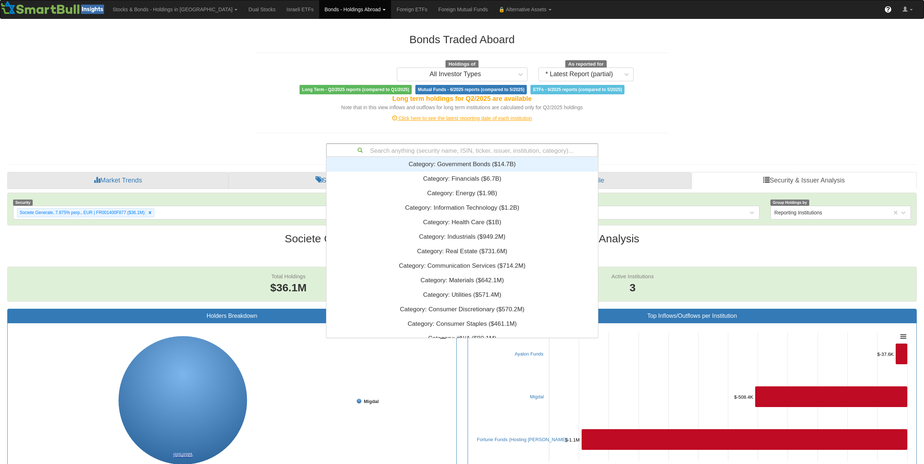
paste input "XS2388378981"
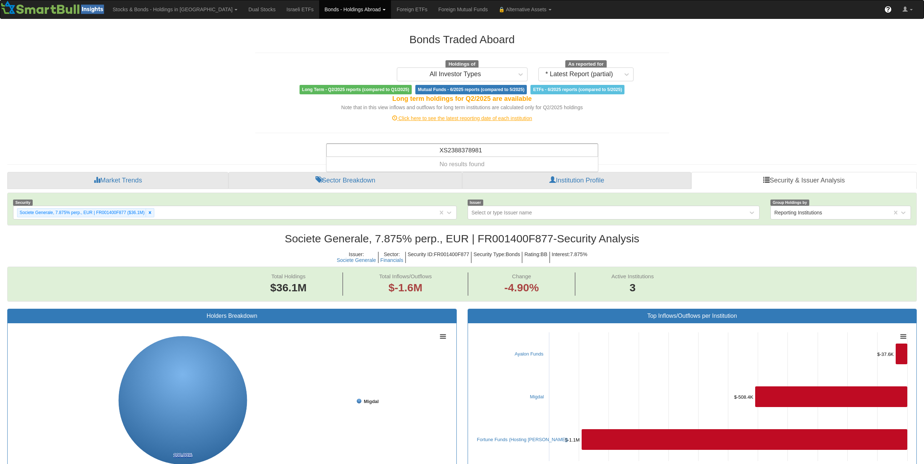
type input "XS2388378981"
click at [464, 154] on div "Search anything (security name, ISIN, ticker, issuer, institution, category)..." at bounding box center [462, 150] width 271 height 12
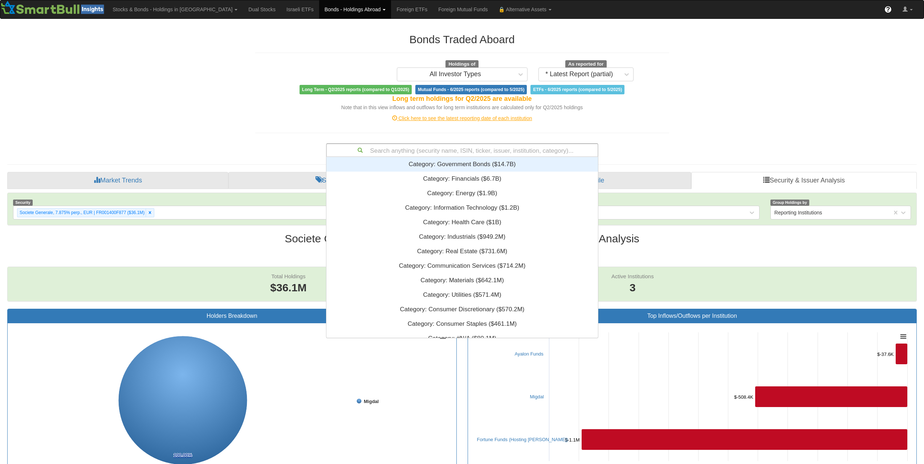
scroll to position [6, 6]
paste input "USF2R125CJ25"
type input "USF2R125CJ25"
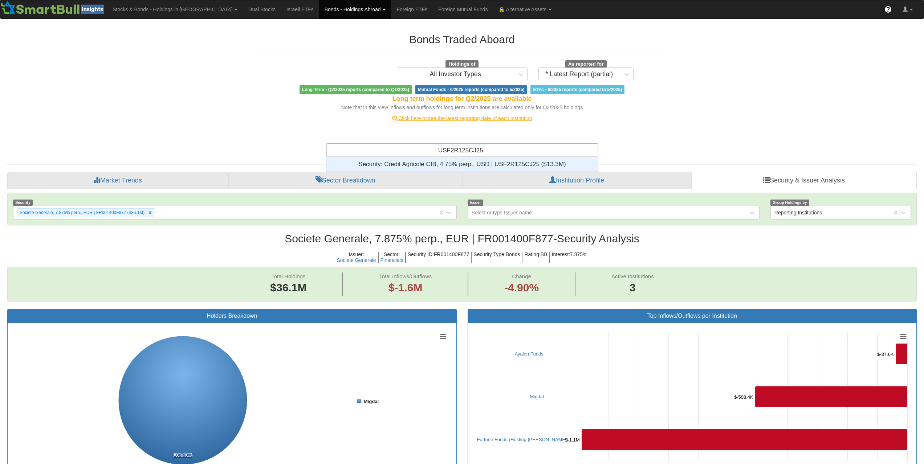
scroll to position [9, 266]
click at [471, 164] on div "Security: ‎Credit Agricole CIB, 4.75% perp., USD | USF2R125CJ25 ‎($13.3M)‏" at bounding box center [462, 164] width 272 height 15
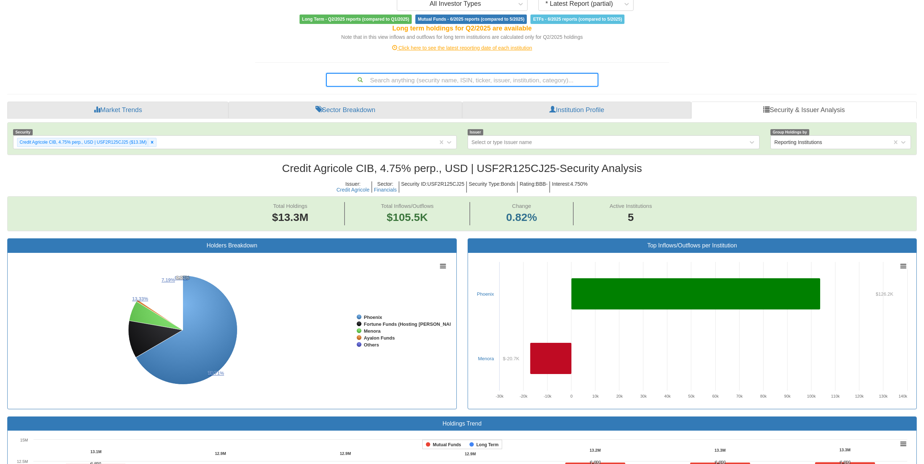
scroll to position [145, 0]
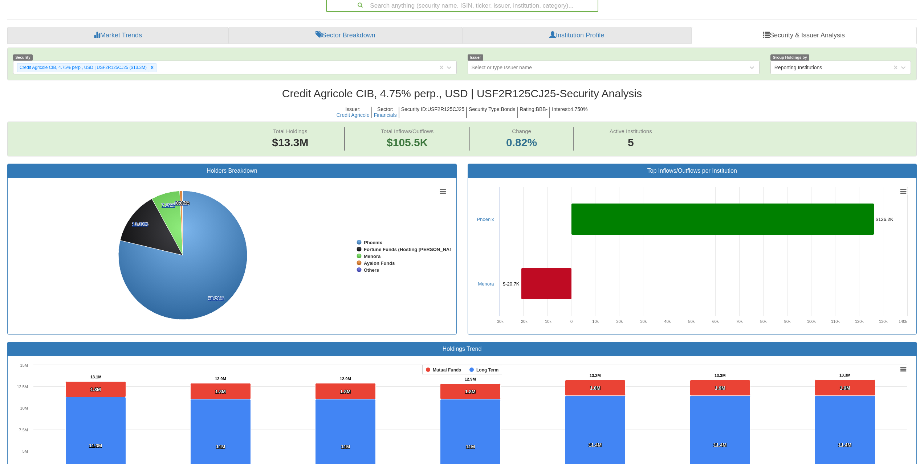
click at [510, 8] on div "Search anything (security name, ISIN, ticker, issuer, institution, category)..." at bounding box center [462, 5] width 271 height 12
paste input "XS2456432413"
type input "XS2456432413"
click at [523, 8] on div "Search anything (security name, ISIN, ticker, issuer, institution, category)..." at bounding box center [462, 5] width 271 height 12
paste input "USF1067PAC08"
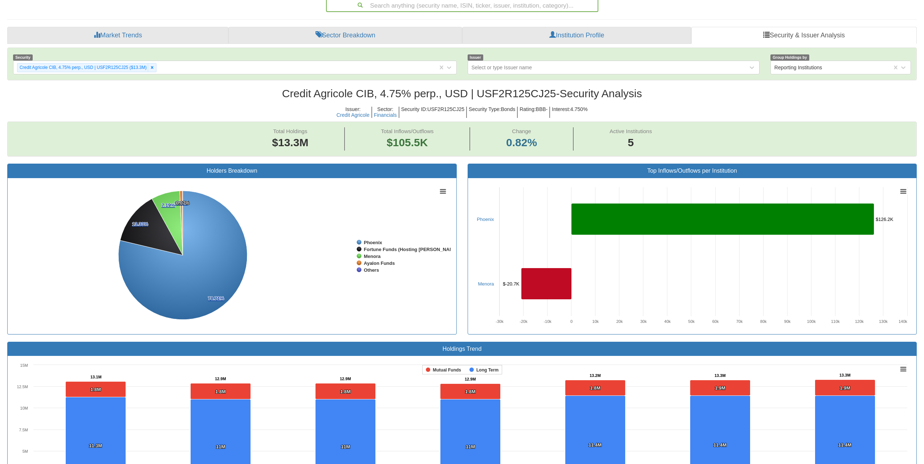
type input "USF1067PAC08"
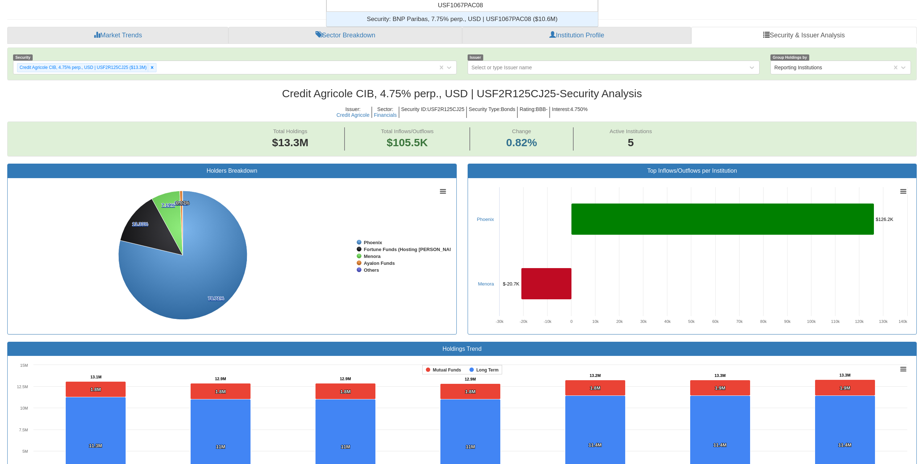
scroll to position [9, 266]
click at [510, 17] on div "Security: ‎BNP Paribas, 7.75% perp., USD | USF1067PAC08 ‎($10.6M)‏" at bounding box center [462, 19] width 272 height 15
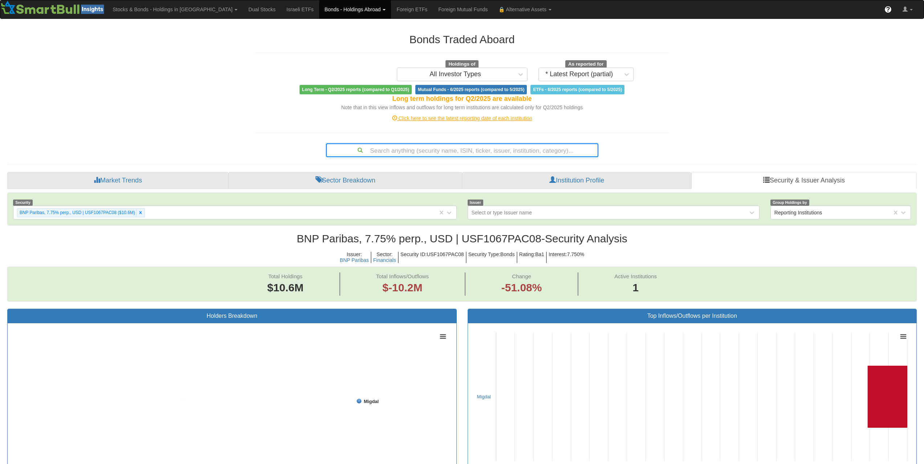
scroll to position [15, 896]
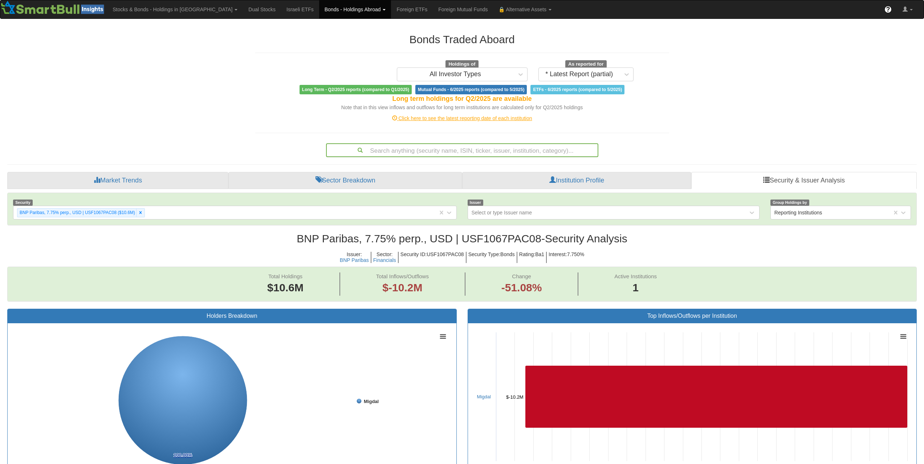
click at [484, 146] on div "Search anything (security name, ISIN, ticker, issuer, institution, category)..." at bounding box center [462, 150] width 271 height 12
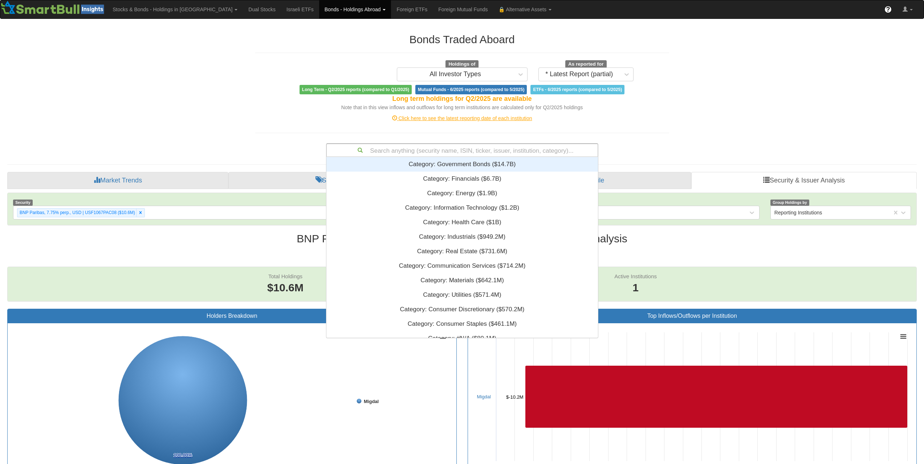
paste input "FR001400N2U2"
type input "FR001400N2U2"
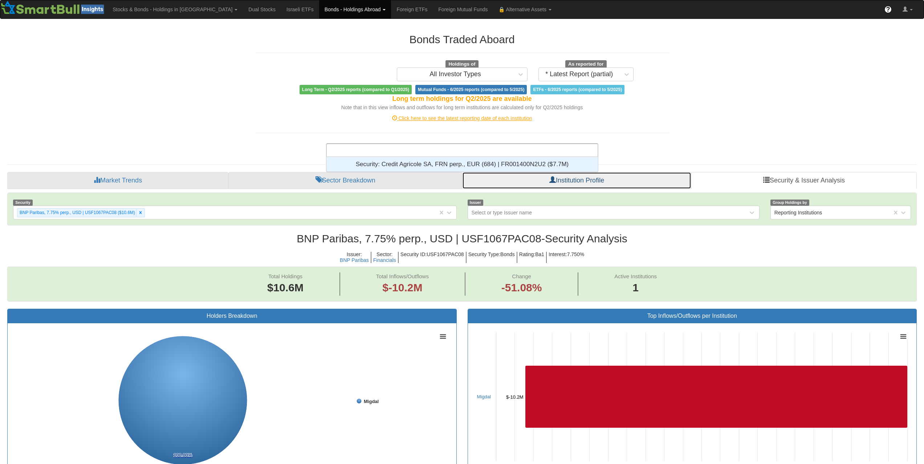
click at [497, 173] on link "Institution Profile" at bounding box center [576, 180] width 229 height 17
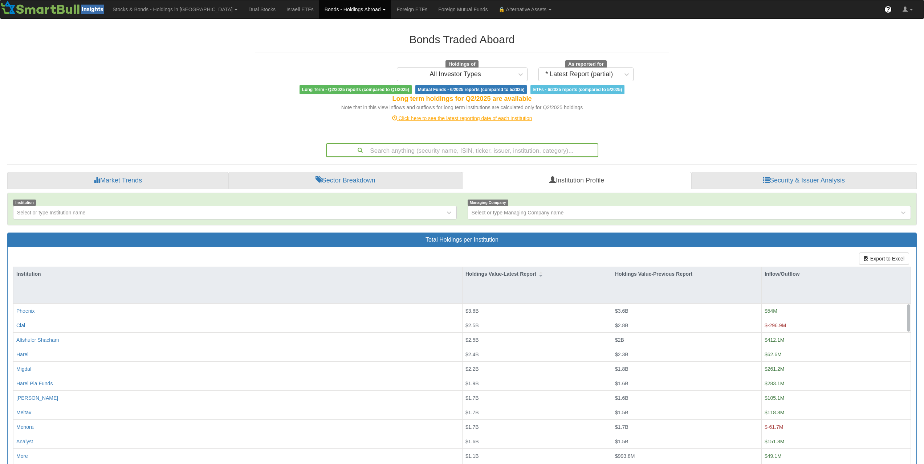
click at [433, 154] on div "Search anything (security name, ISIN, ticker, issuer, institution, category)..." at bounding box center [462, 150] width 271 height 12
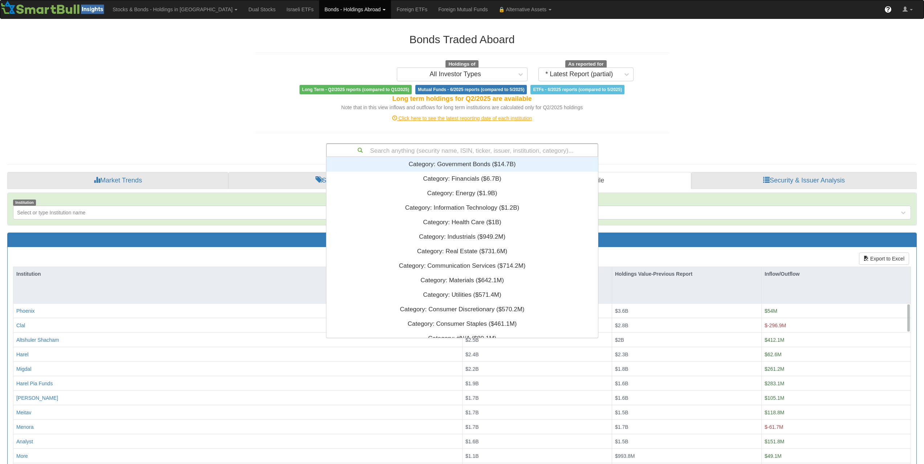
paste input "FR001400N2U2"
type input "FR001400N2U2"
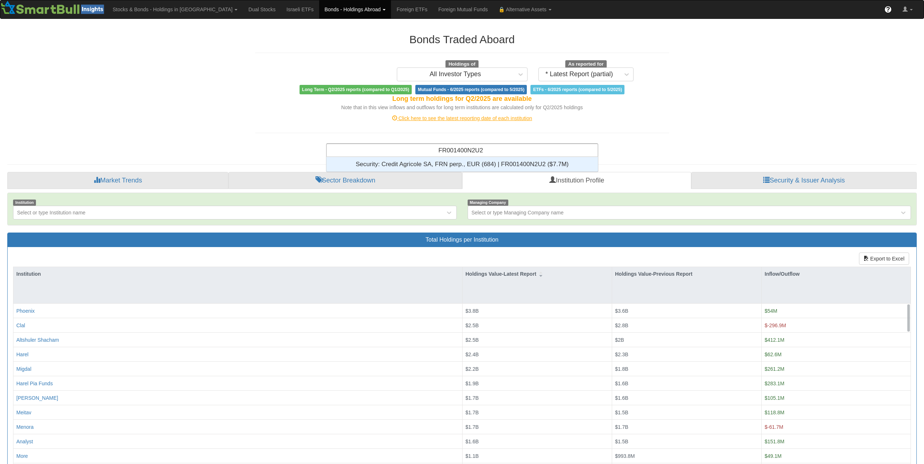
scroll to position [6, 6]
click at [443, 164] on div "Security: ‎Credit Agricole SA, FRN perp., EUR (684) | FR001400N2U2 ‎($7.7M)‏" at bounding box center [462, 164] width 272 height 15
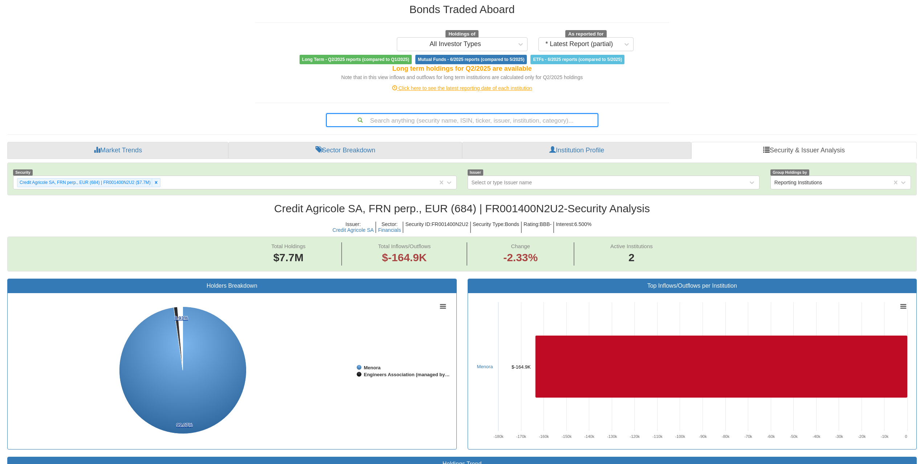
scroll to position [73, 0]
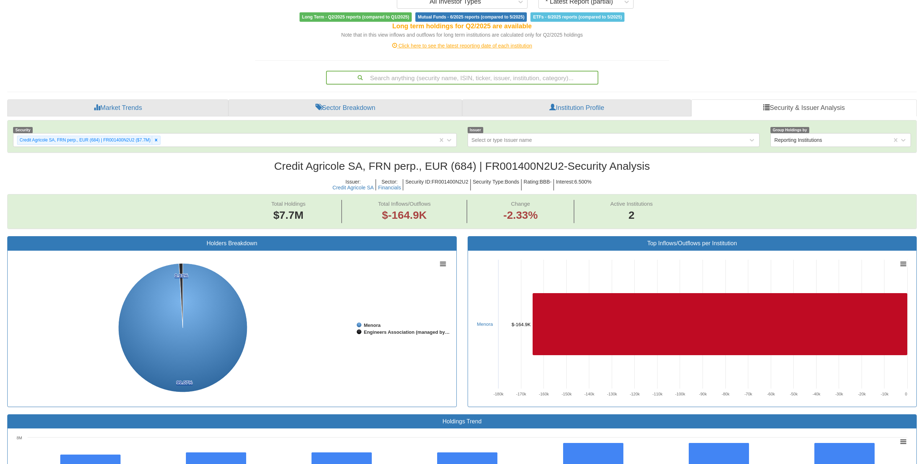
click at [472, 79] on div "Search anything (security name, ISIN, ticker, issuer, institution, category)..." at bounding box center [462, 78] width 271 height 12
paste input "FR001400BBL2"
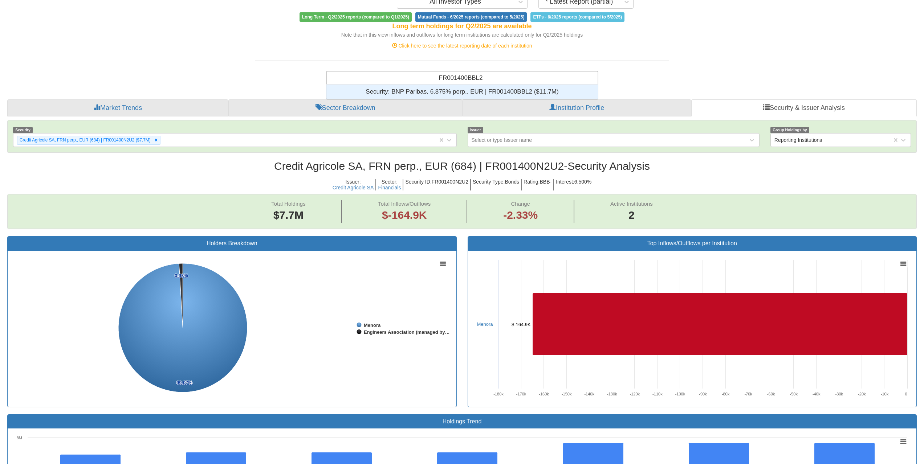
scroll to position [9, 266]
click at [478, 84] on input "FR001400BBL2" at bounding box center [461, 79] width 45 height 15
type input "FR001400BBL2"
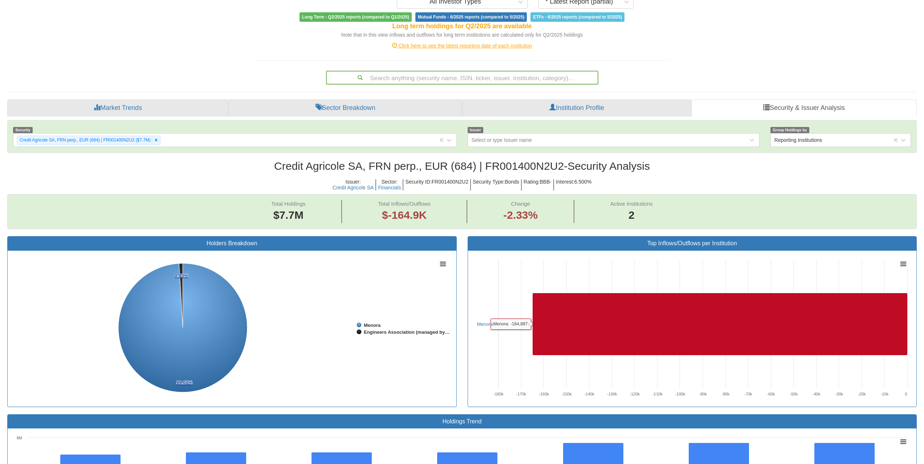
click at [483, 84] on div "Search anything (security name, ISIN, ticker, issuer, institution, category)..." at bounding box center [462, 78] width 272 height 14
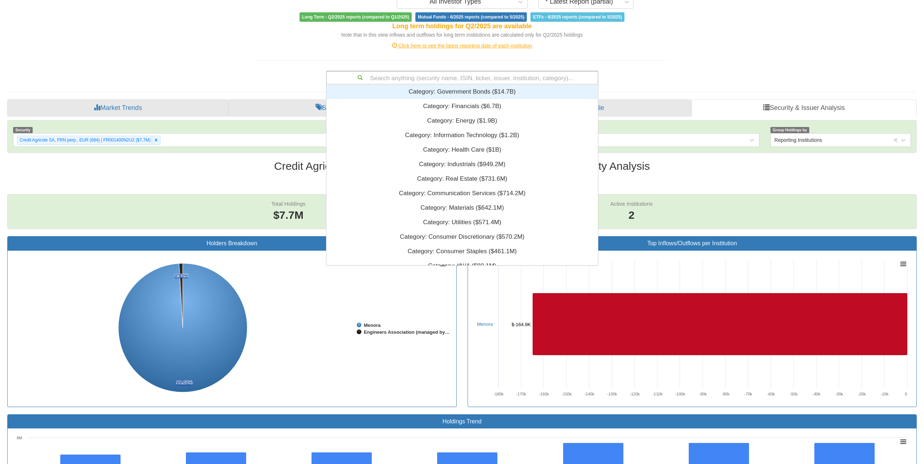
paste input "FR001400BBL2"
type input "FR001400BBL2"
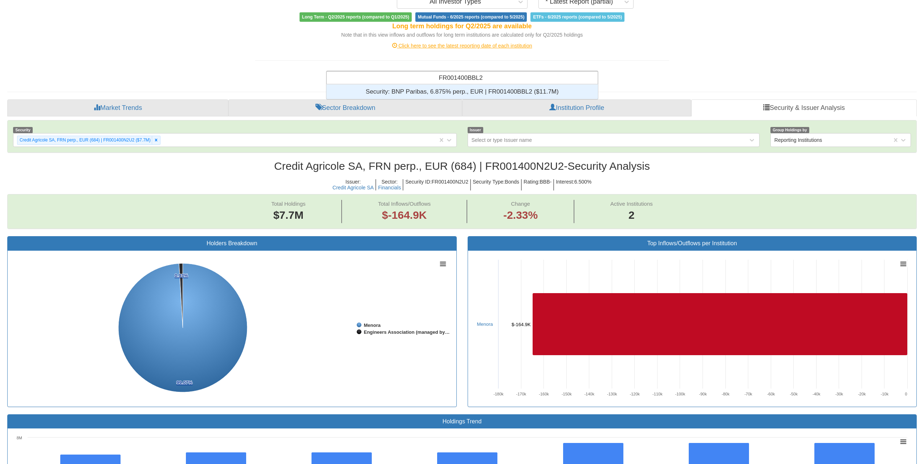
click at [484, 92] on div "Security: ‎BNP Paribas, 6.875% perp., EUR | FR001400BBL2 ‎($11.7M)‏" at bounding box center [462, 92] width 272 height 15
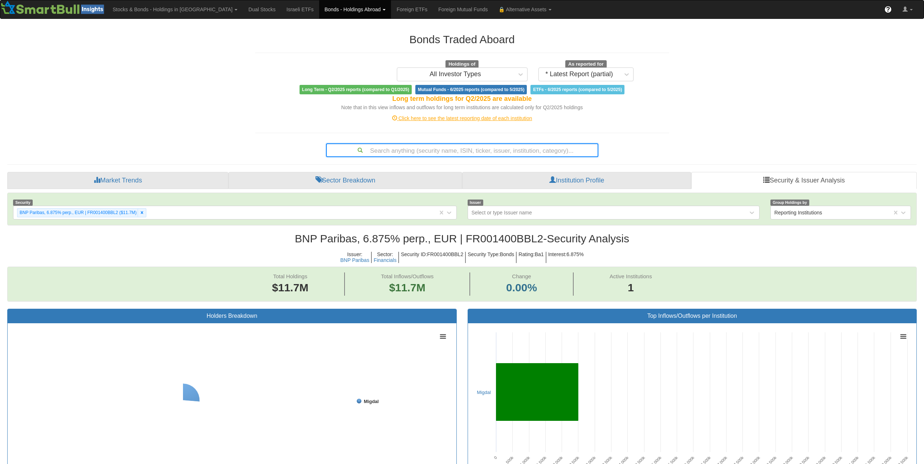
scroll to position [15, 896]
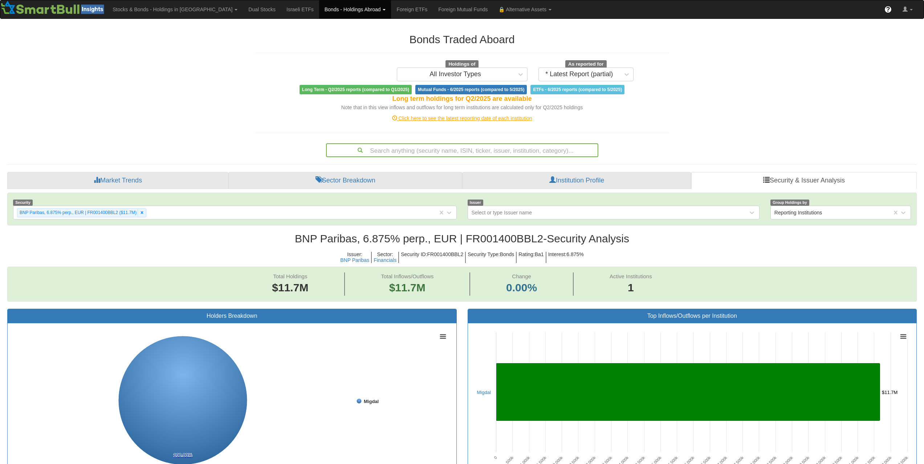
click at [494, 151] on div "Search anything (security name, ISIN, ticker, issuer, institution, category)..." at bounding box center [462, 150] width 271 height 12
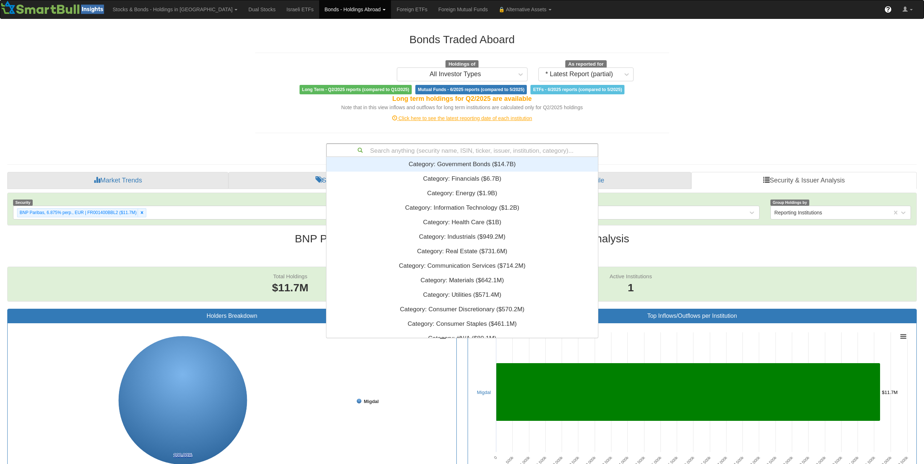
paste input "XS2898168443"
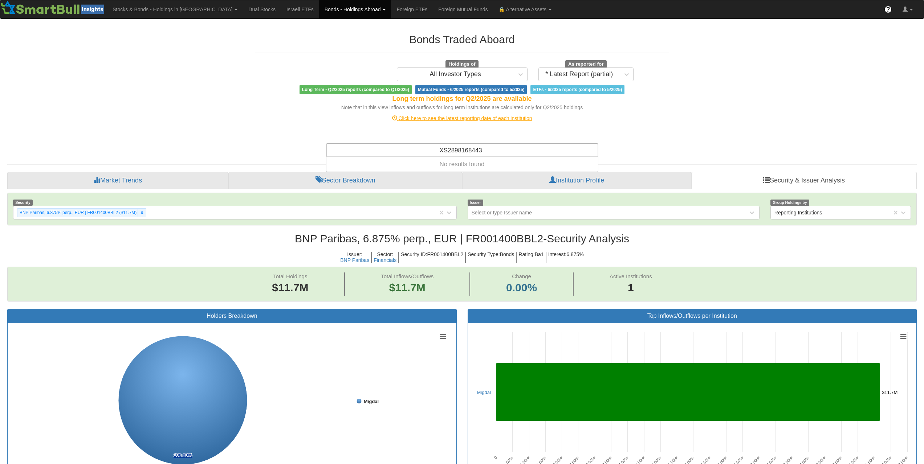
type input "XS2898168443"
click at [459, 152] on div "Search anything (security name, ISIN, ticker, issuer, institution, category)..." at bounding box center [462, 150] width 271 height 12
paste input "US06368B5P91"
type input "US06368B5P91"
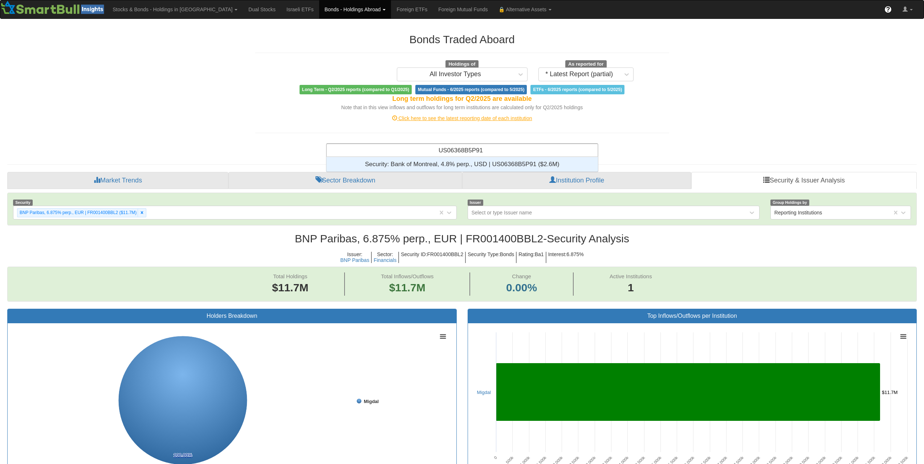
click at [461, 159] on div "Security: ‎Bank of Montreal, 4.8% perp., USD | US06368B5P91 ‎($2.6M)‏" at bounding box center [462, 164] width 272 height 15
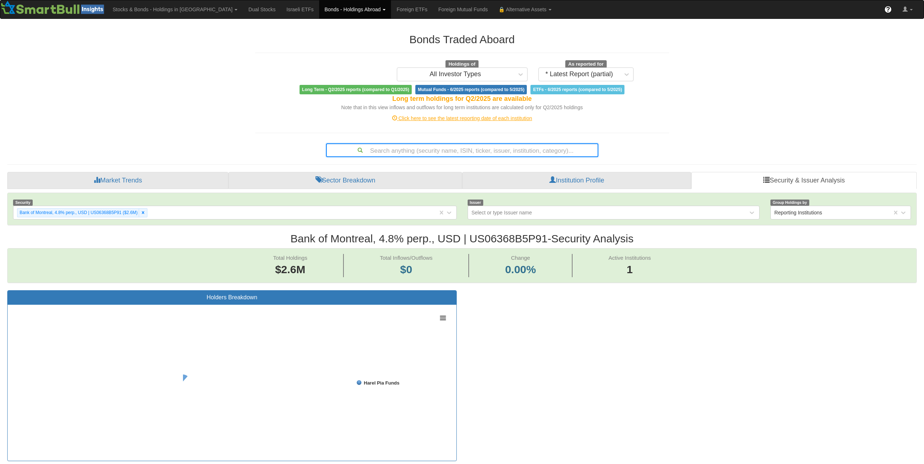
scroll to position [15, 896]
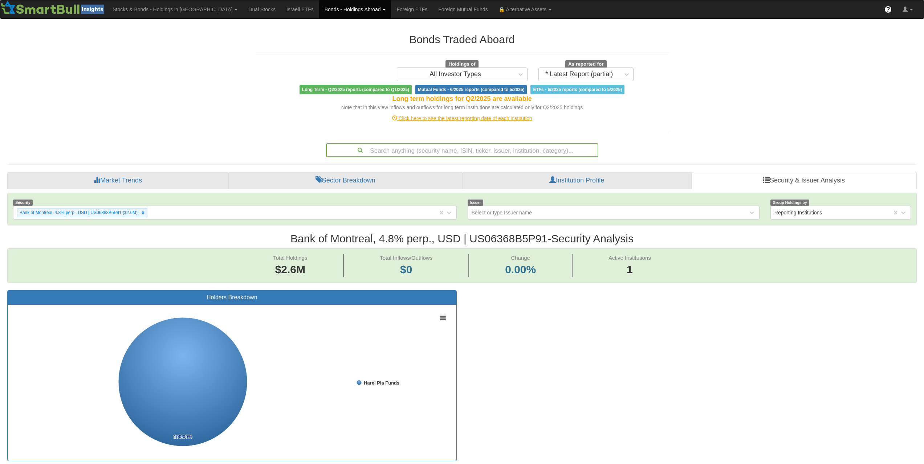
click at [500, 150] on div "Search anything (security name, ISIN, ticker, issuer, institution, category)..." at bounding box center [462, 150] width 271 height 12
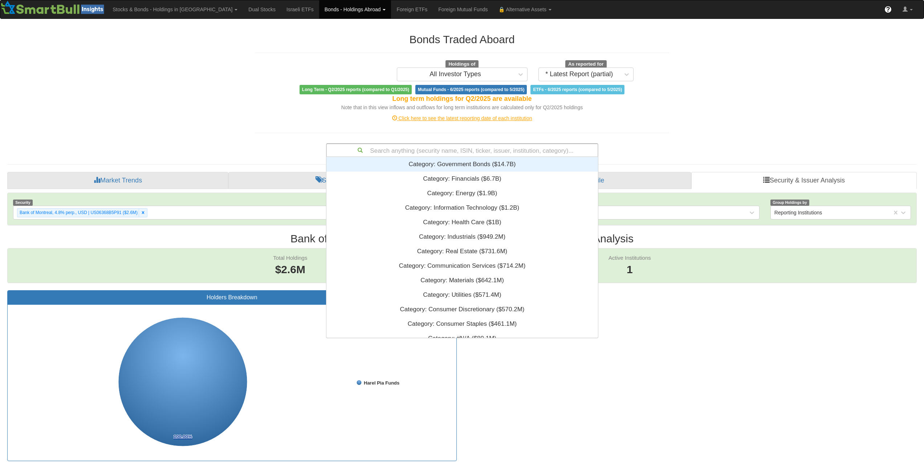
paste input "XS3100756637"
type input "XS3100756637"
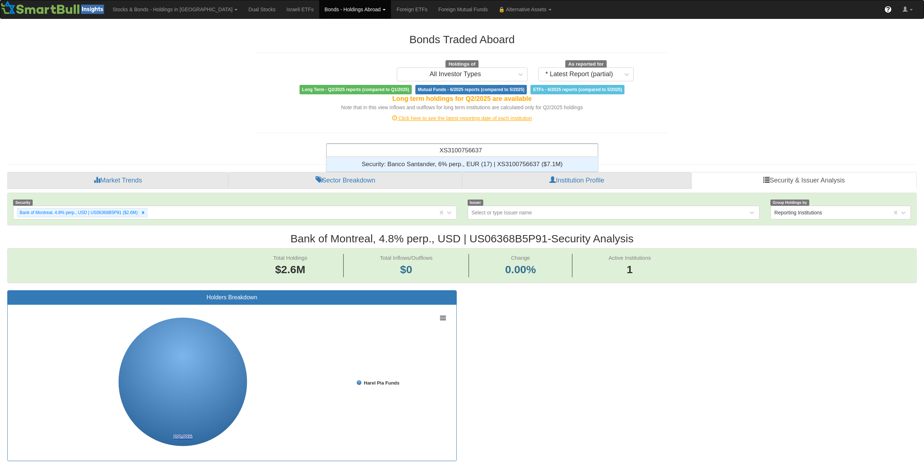
scroll to position [9, 266]
click at [496, 162] on div "Security: ‎Banco Santander, 6% perp., EUR (17) | XS3100756637 ‎($7.1M)‏" at bounding box center [462, 164] width 272 height 15
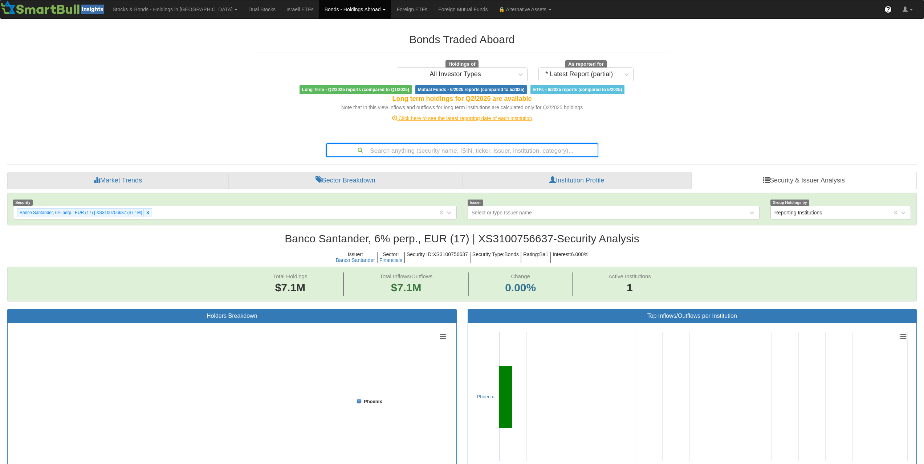
scroll to position [15, 896]
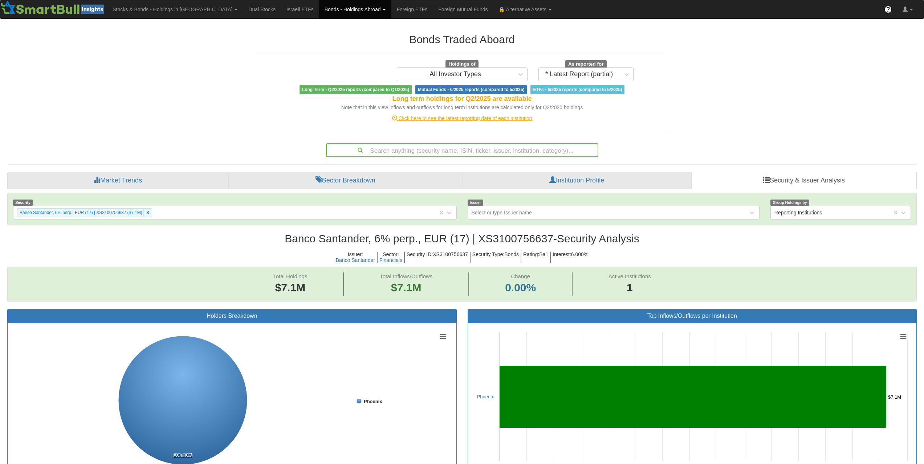
click at [473, 146] on div "Search anything (security name, ISIN, ticker, issuer, institution, category)..." at bounding box center [462, 150] width 271 height 12
paste input "AT0000A3CTX2"
type input "AT0000A3CTX2"
drag, startPoint x: 479, startPoint y: 159, endPoint x: 477, endPoint y: 150, distance: 9.7
click at [479, 159] on div "Bonds Traded Aboard Holdings of All Investor Types As reported for * Latest Rep…" at bounding box center [462, 450] width 921 height 848
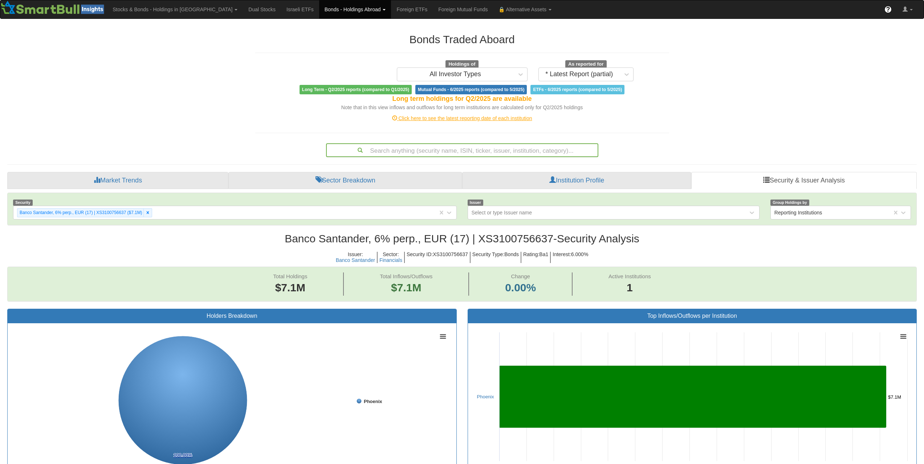
click at [477, 150] on div "Search anything (security name, ISIN, ticker, issuer, institution, category)..." at bounding box center [462, 150] width 271 height 12
paste input "US639057AD02"
type input "US639057AD02"
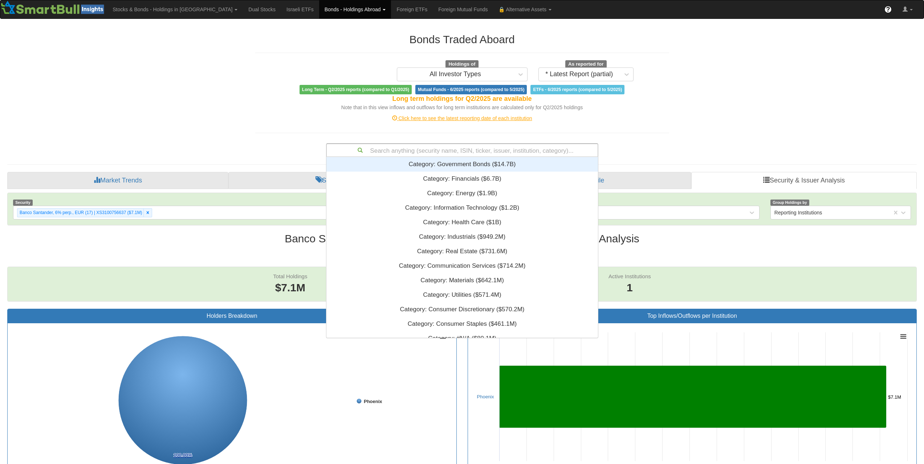
drag, startPoint x: 444, startPoint y: 149, endPoint x: 464, endPoint y: 149, distance: 20.0
click at [444, 149] on div "Search anything (security name, ISIN, ticker, issuer, institution, category)..." at bounding box center [462, 150] width 271 height 12
paste input "XS3079581479"
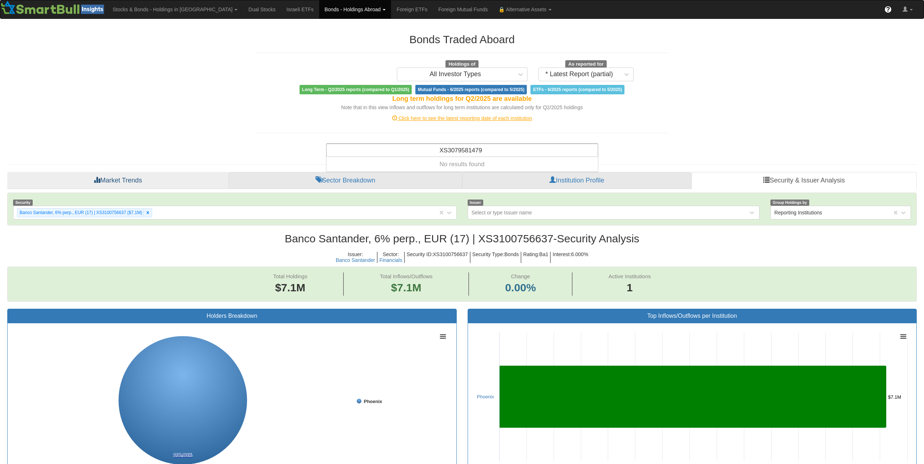
type input "XS3079581479"
click at [490, 152] on div "Search anything (security name, ISIN, ticker, issuer, institution, category)..." at bounding box center [462, 150] width 271 height 12
paste input "US093662AK00"
type input "US093662AK00"
click at [231, 106] on div "Bonds Traded Aboard Holdings of All Investor Types As reported for * Latest Rep…" at bounding box center [462, 450] width 921 height 848
